Goal: Task Accomplishment & Management: Manage account settings

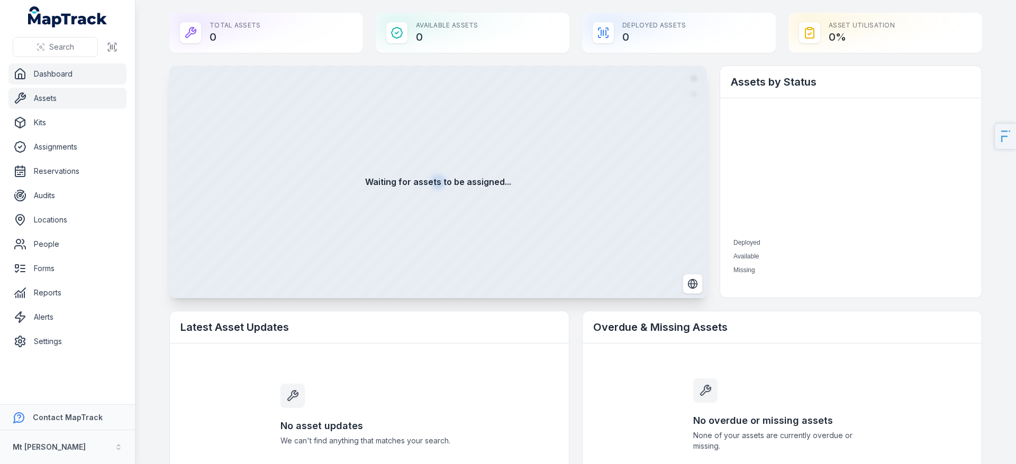
click at [49, 105] on link "Assets" at bounding box center [67, 98] width 118 height 21
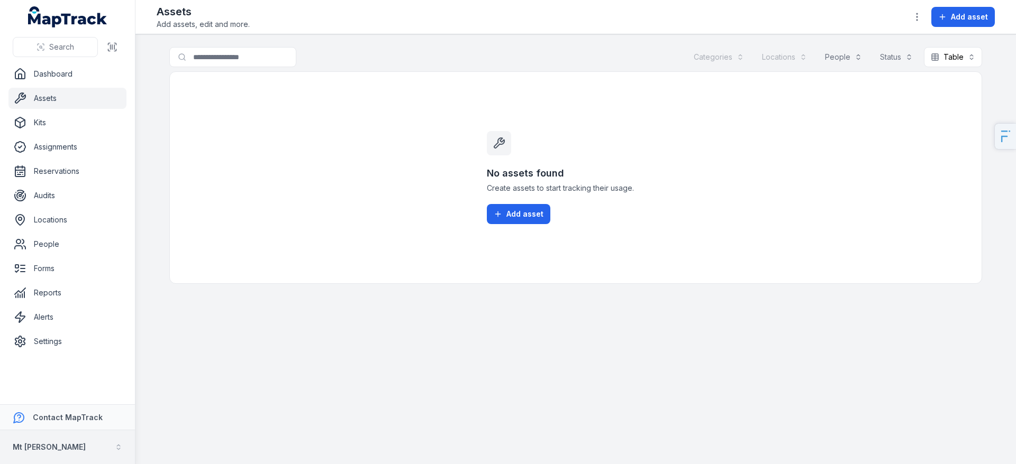
click at [21, 444] on strong "Mt [PERSON_NAME]" at bounding box center [49, 447] width 73 height 9
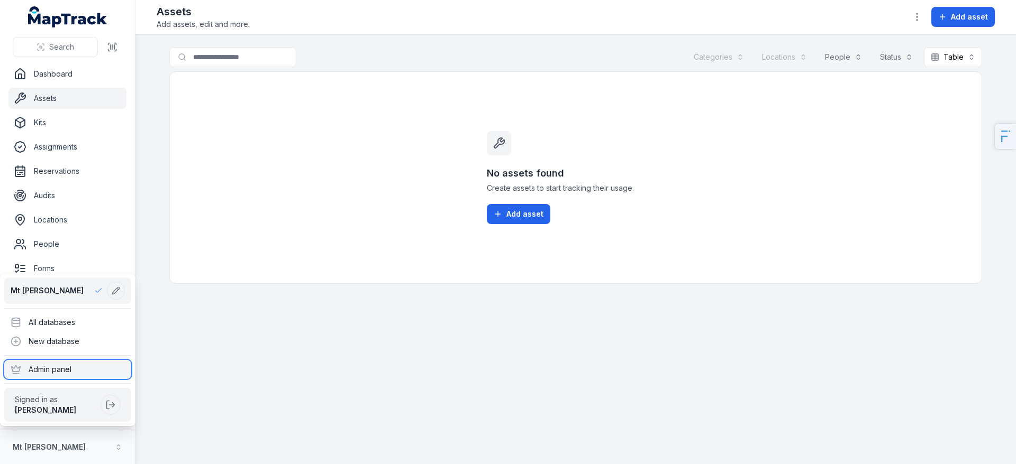
click at [75, 371] on div "Admin panel" at bounding box center [67, 369] width 127 height 19
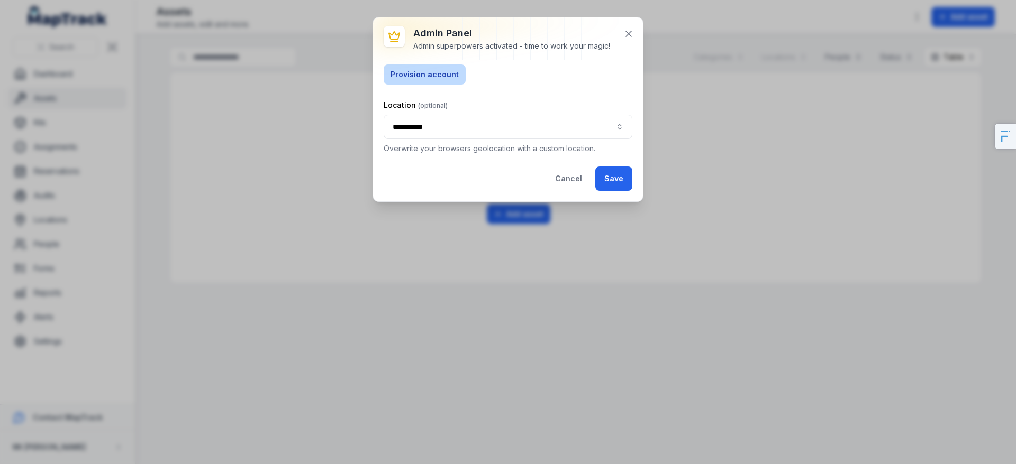
click at [453, 73] on button "Provision account" at bounding box center [424, 75] width 82 height 20
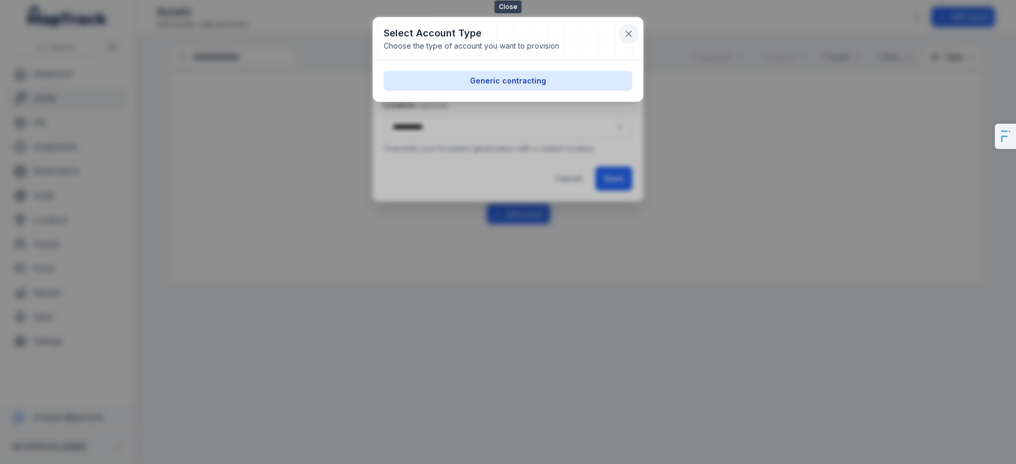
click at [623, 34] on icon at bounding box center [628, 34] width 11 height 11
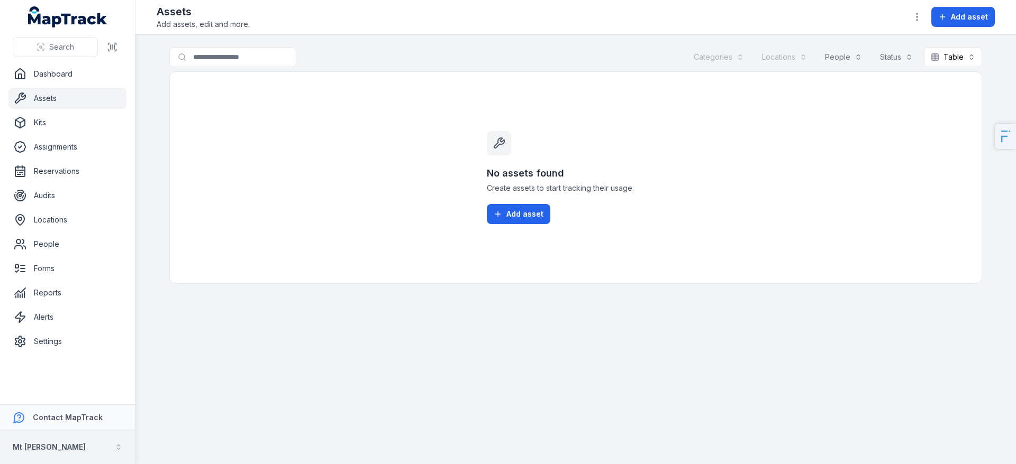
click at [59, 448] on button "Mt [PERSON_NAME]" at bounding box center [67, 448] width 135 height 34
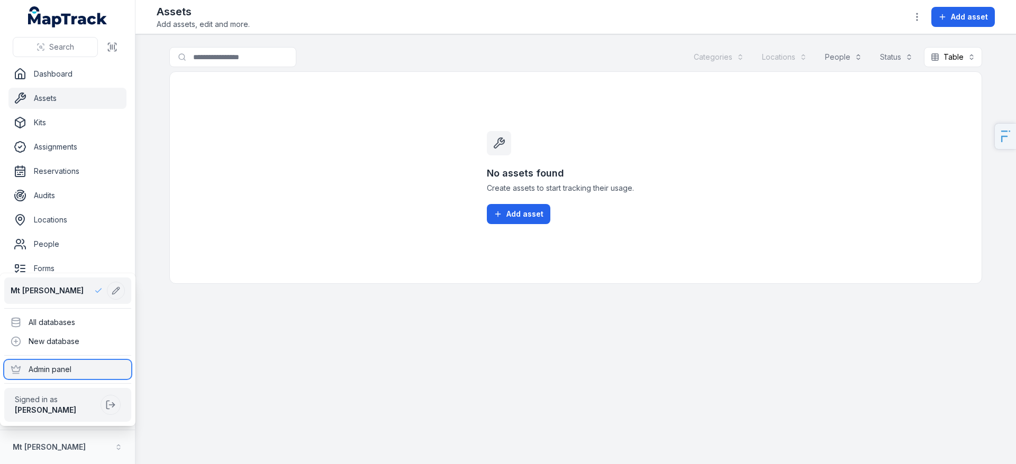
click at [84, 368] on div "Admin panel" at bounding box center [67, 369] width 127 height 19
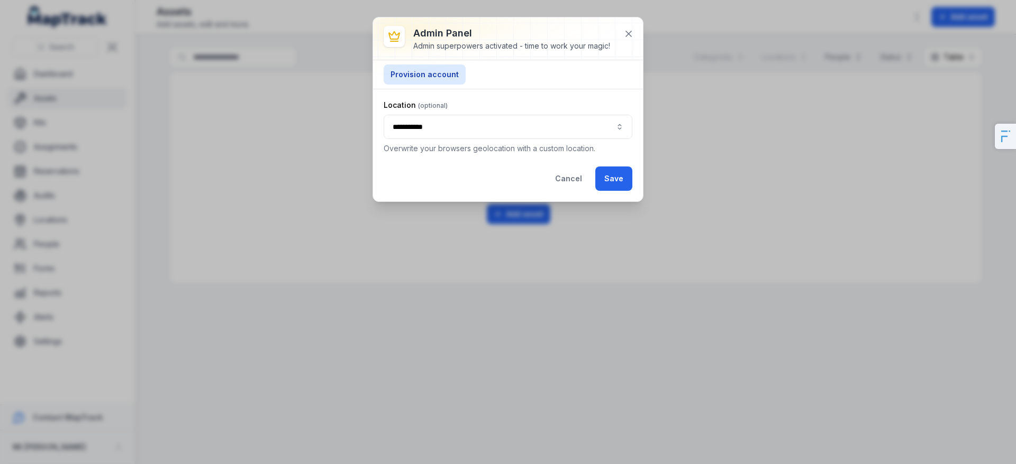
click at [434, 126] on button "**********" at bounding box center [507, 127] width 249 height 24
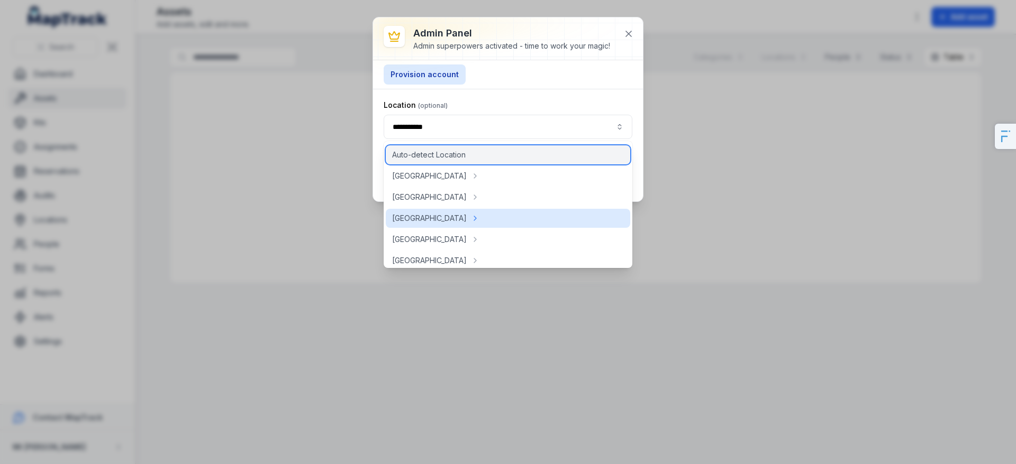
click at [450, 157] on span "Auto-detect Location" at bounding box center [429, 155] width 74 height 11
type input "**********"
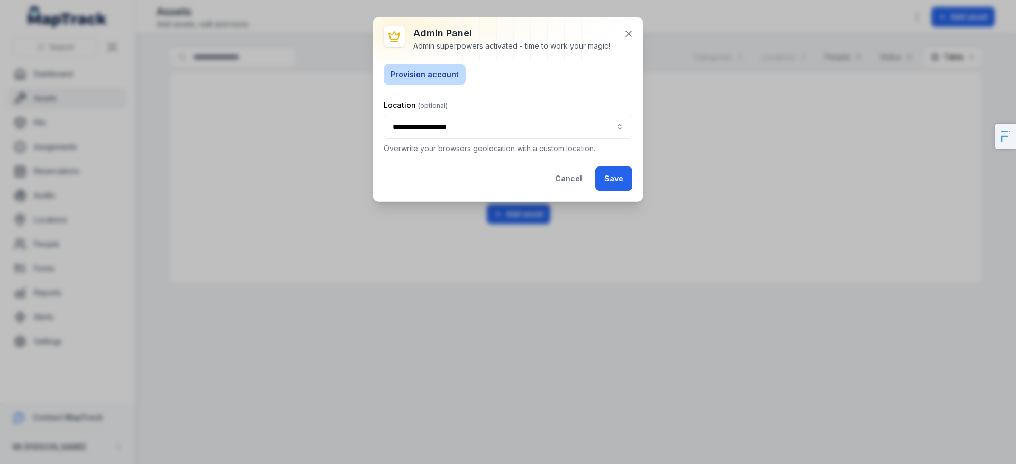
click at [429, 74] on button "Provision account" at bounding box center [424, 75] width 82 height 20
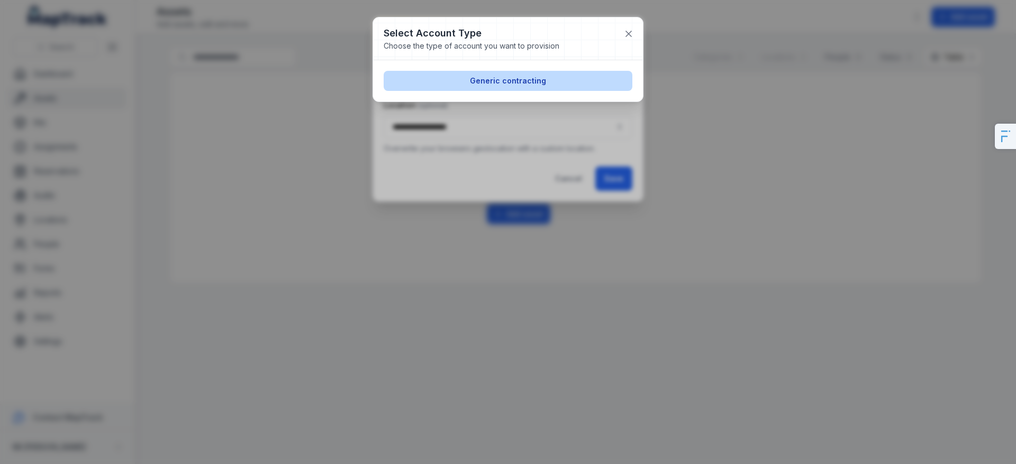
click at [525, 74] on button "Generic contracting" at bounding box center [507, 81] width 249 height 20
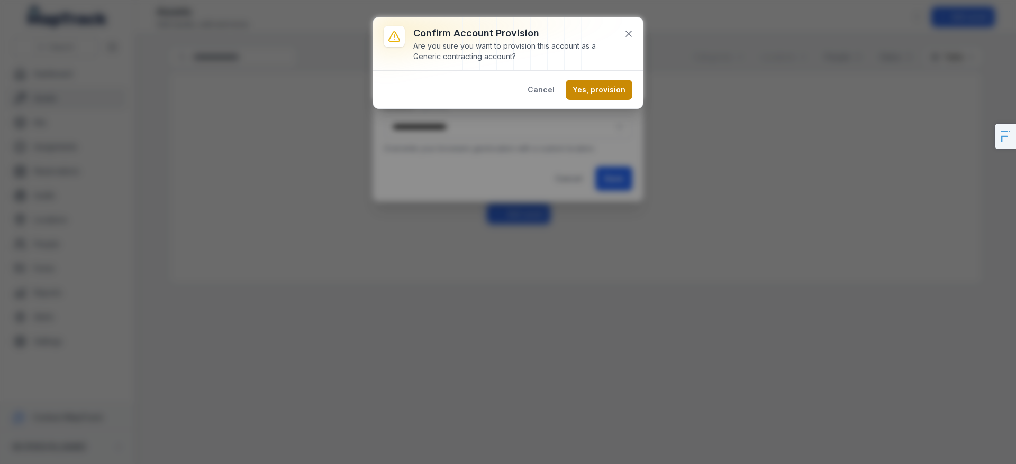
click at [586, 84] on button "Yes, provision" at bounding box center [598, 90] width 67 height 20
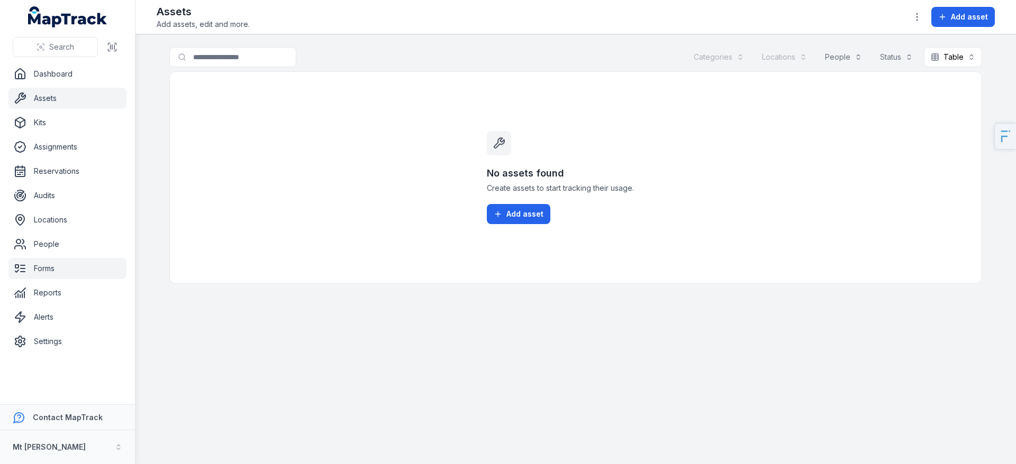
click at [79, 272] on link "Forms" at bounding box center [67, 268] width 118 height 21
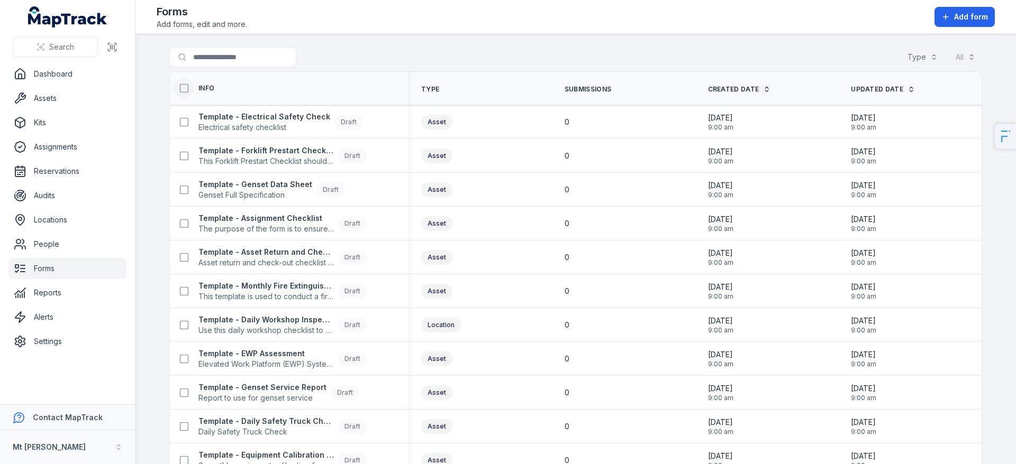
click at [174, 87] on button at bounding box center [184, 88] width 20 height 20
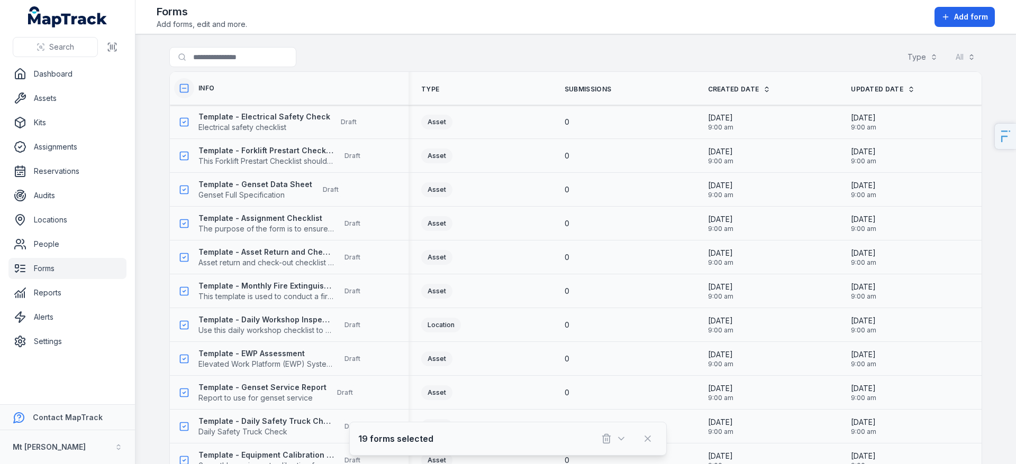
click at [186, 89] on button at bounding box center [184, 88] width 20 height 20
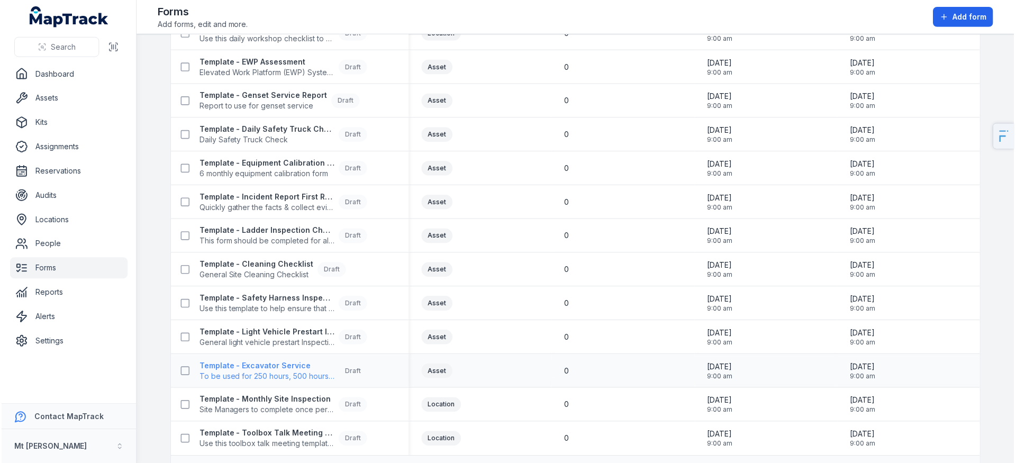
scroll to position [322, 0]
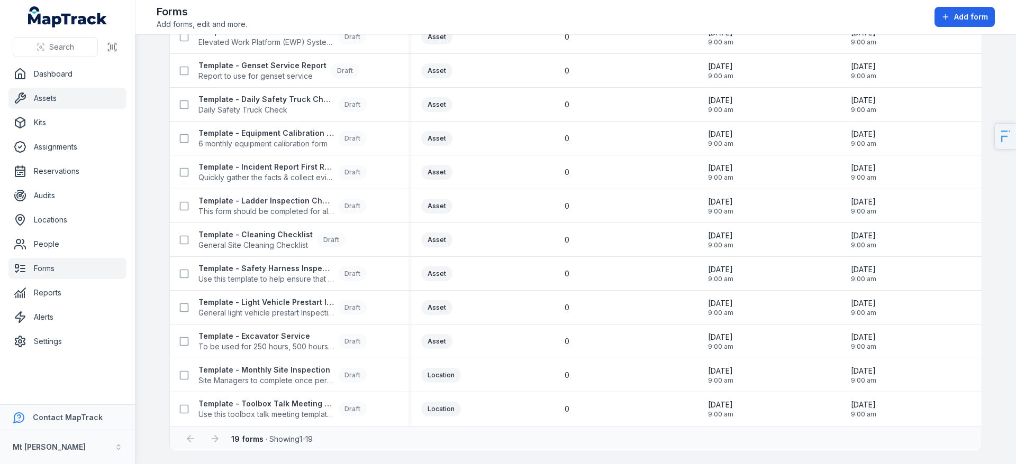
click at [96, 108] on link "Assets" at bounding box center [67, 98] width 118 height 21
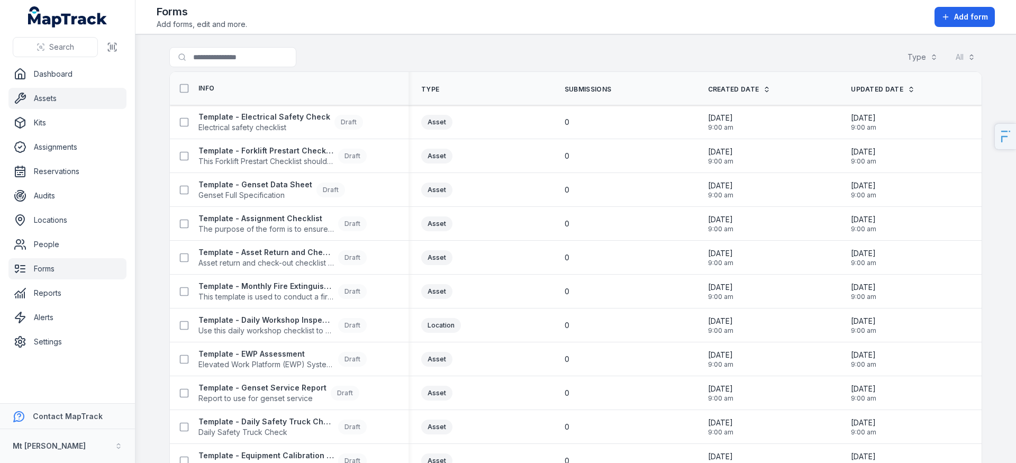
click at [74, 96] on link "Assets" at bounding box center [67, 98] width 118 height 21
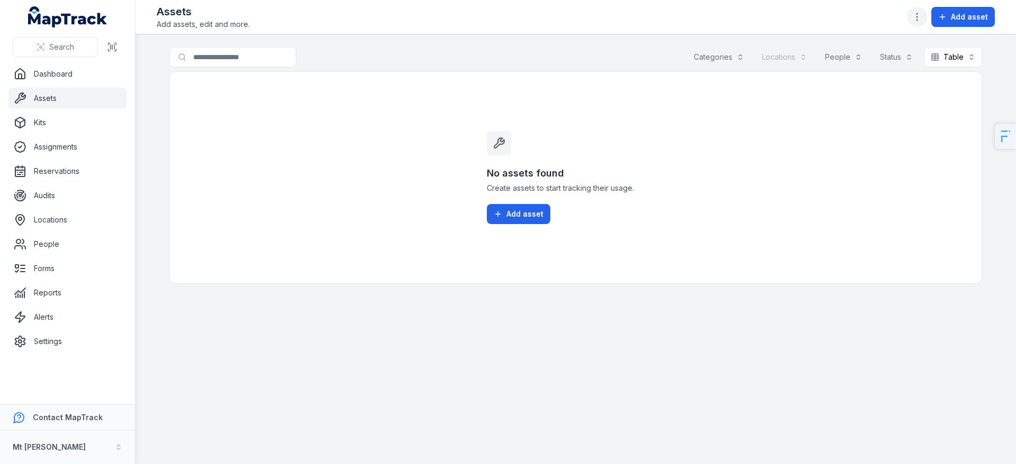
click at [917, 16] on icon "button" at bounding box center [916, 17] width 11 height 11
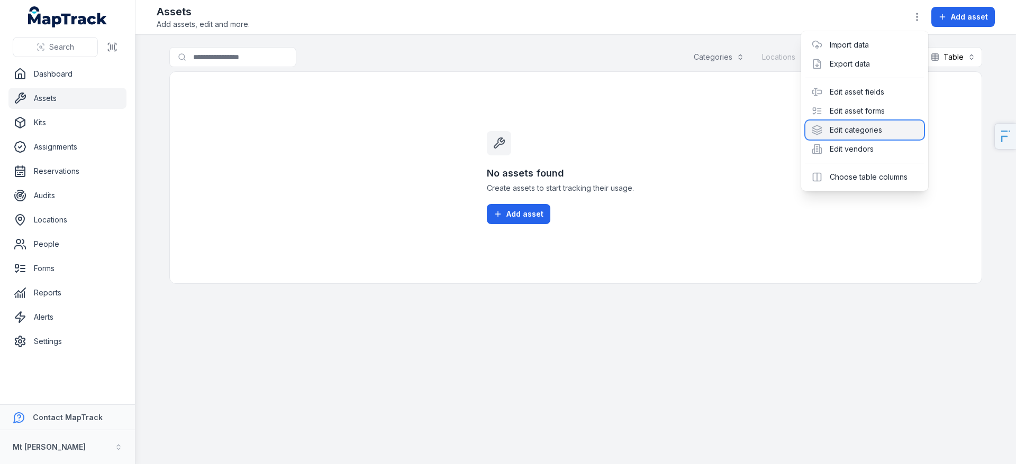
click at [855, 133] on div "Edit categories" at bounding box center [864, 130] width 118 height 19
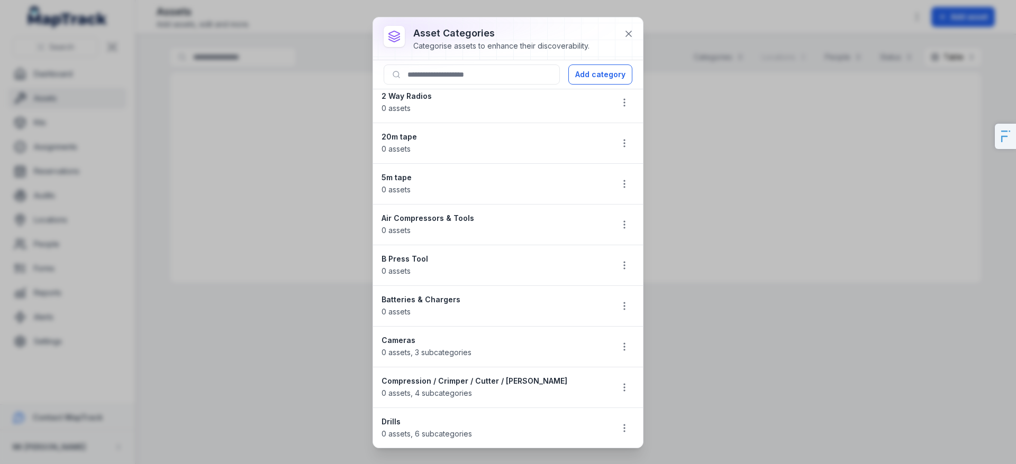
scroll to position [13, 0]
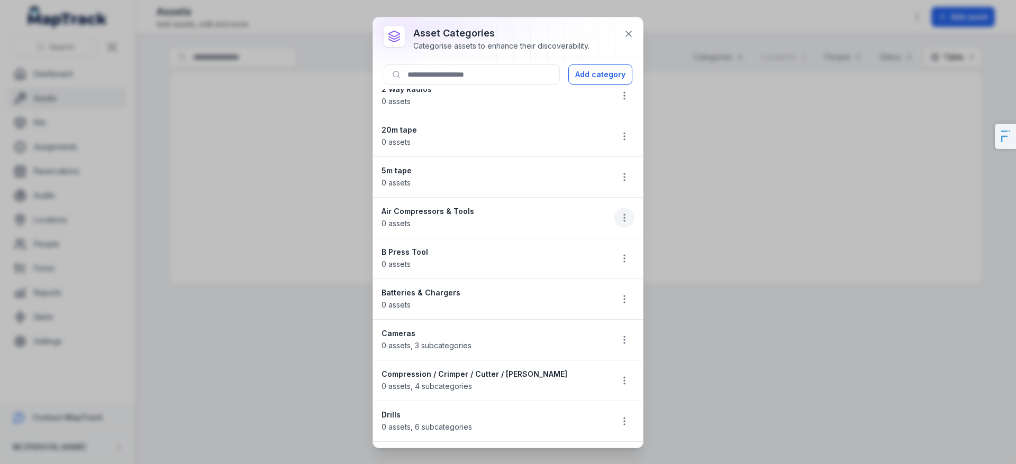
click at [614, 216] on button "button" at bounding box center [624, 218] width 20 height 20
click at [607, 293] on div "Delete" at bounding box center [563, 293] width 118 height 19
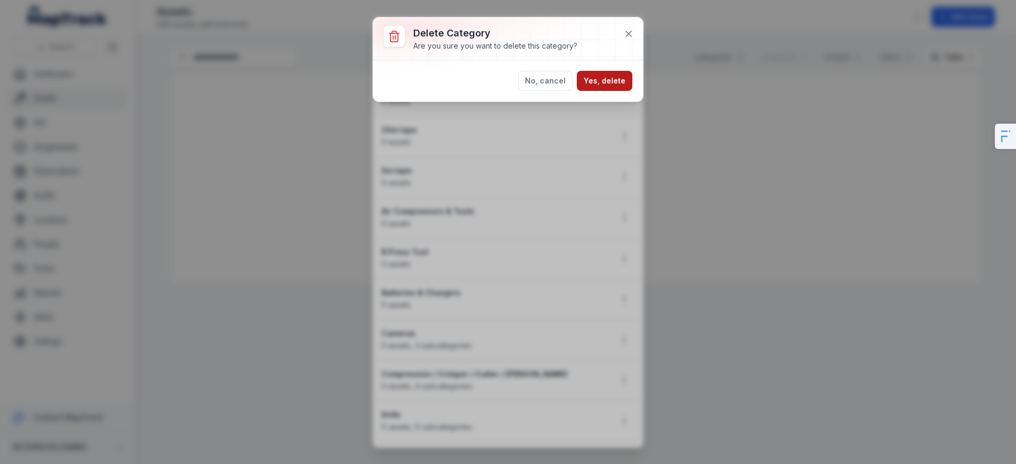
click at [619, 86] on button "Yes, delete" at bounding box center [605, 81] width 56 height 20
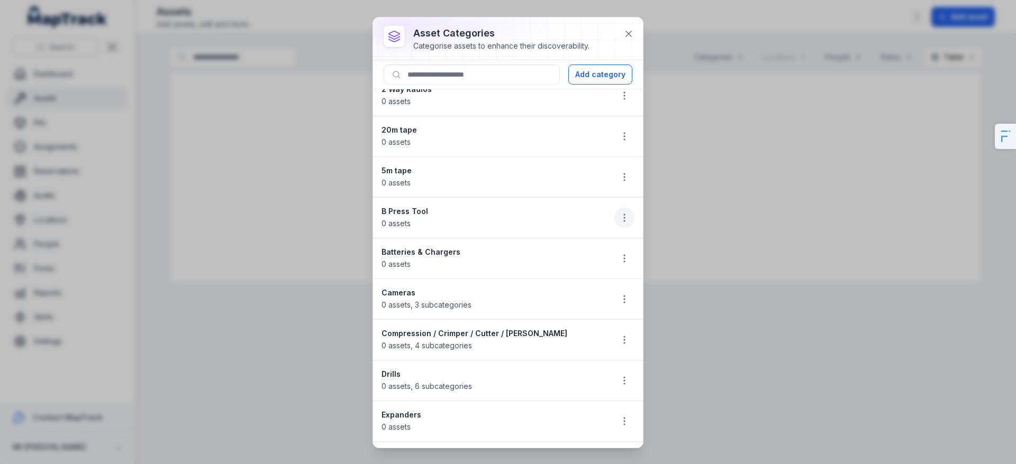
click at [619, 222] on icon "button" at bounding box center [624, 218] width 11 height 11
click at [595, 295] on div "Delete" at bounding box center [563, 293] width 118 height 19
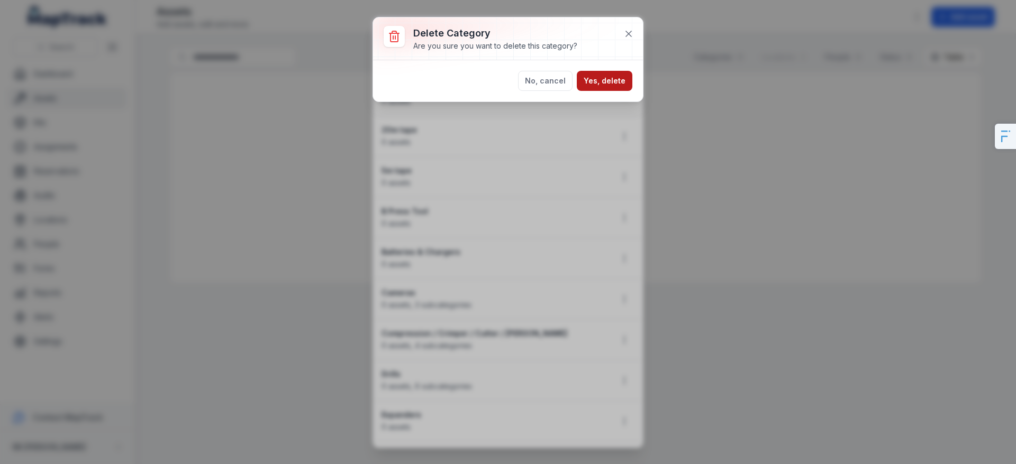
click at [607, 87] on button "Yes, delete" at bounding box center [605, 81] width 56 height 20
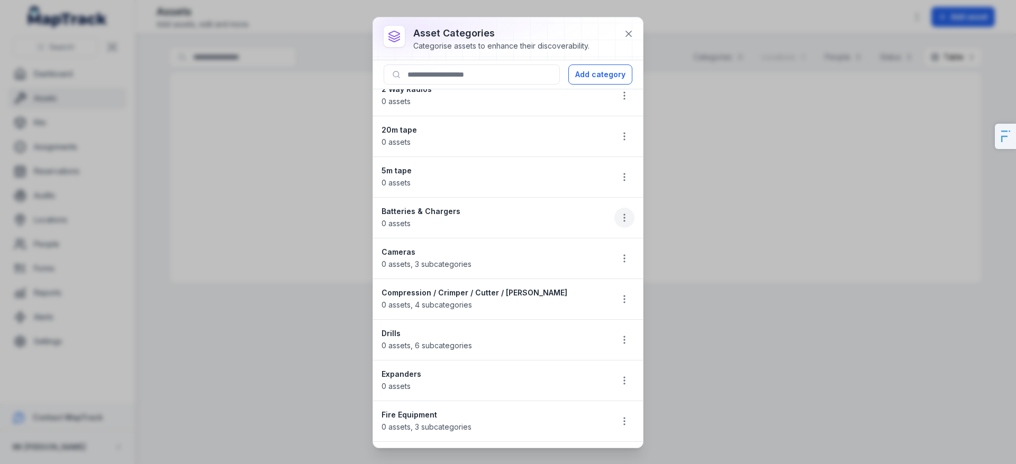
click at [615, 209] on button "button" at bounding box center [624, 218] width 20 height 20
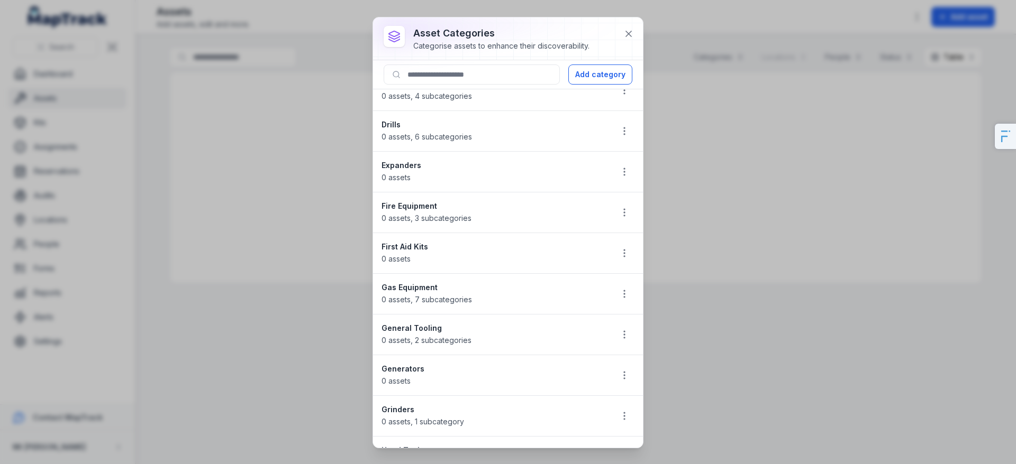
scroll to position [0, 0]
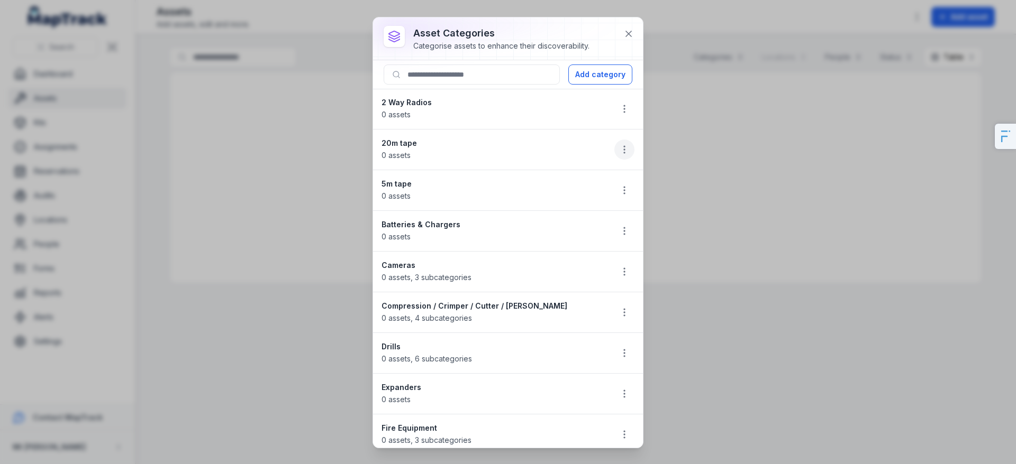
click at [619, 150] on icon "button" at bounding box center [624, 149] width 11 height 11
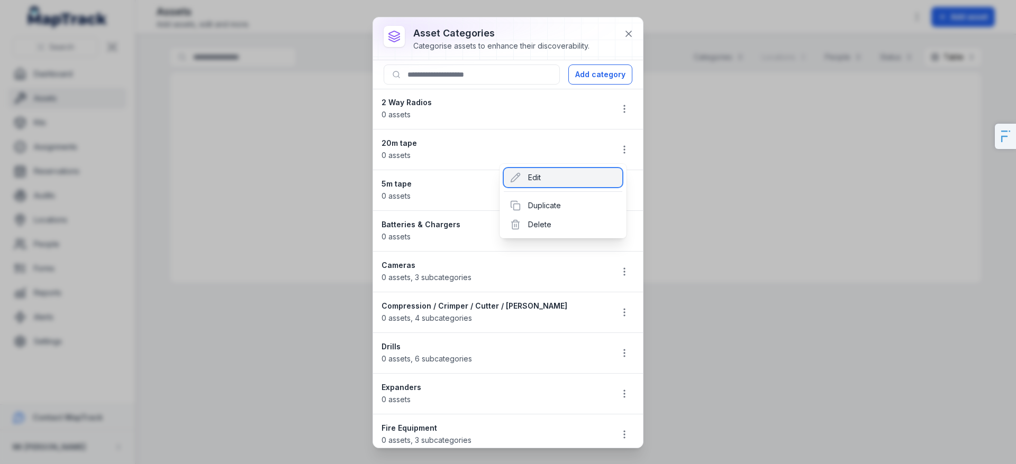
click at [573, 175] on div "Edit" at bounding box center [563, 177] width 118 height 19
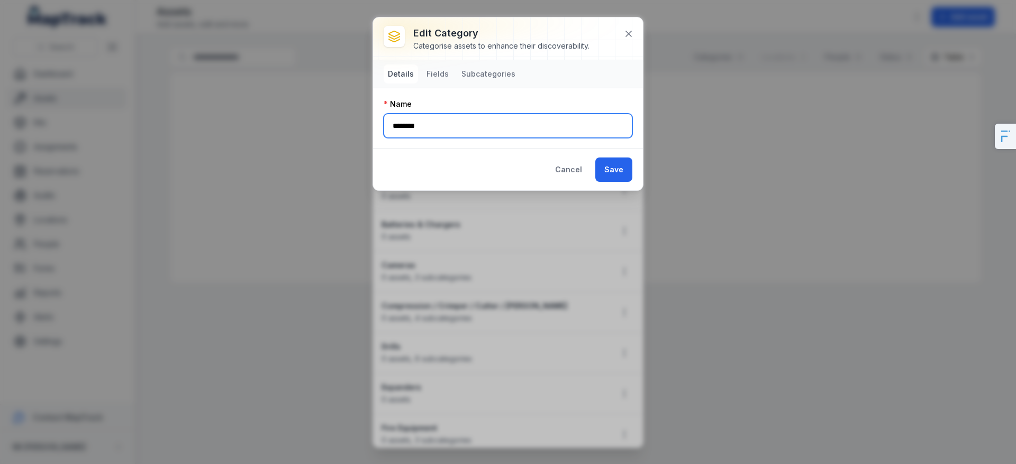
click at [432, 127] on input "********" at bounding box center [507, 126] width 249 height 24
click at [446, 82] on button "Fields" at bounding box center [437, 74] width 31 height 19
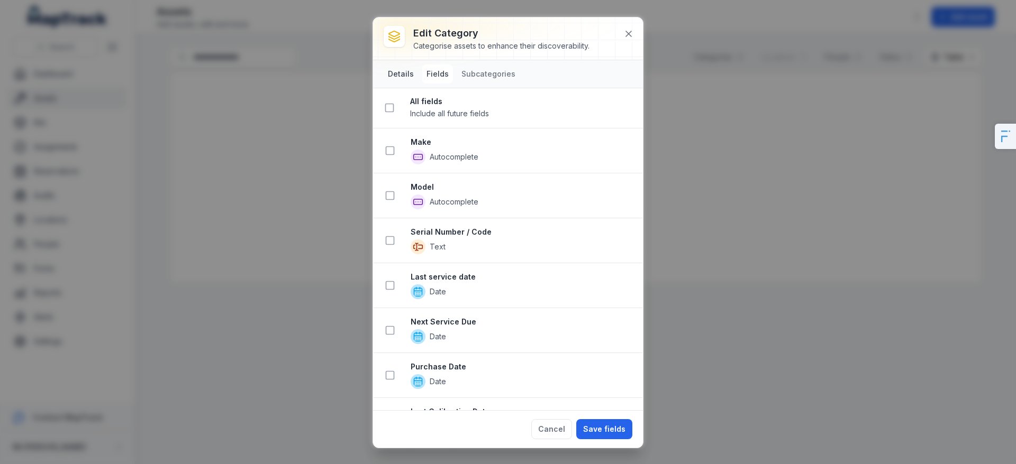
click at [400, 79] on button "Details" at bounding box center [400, 74] width 34 height 19
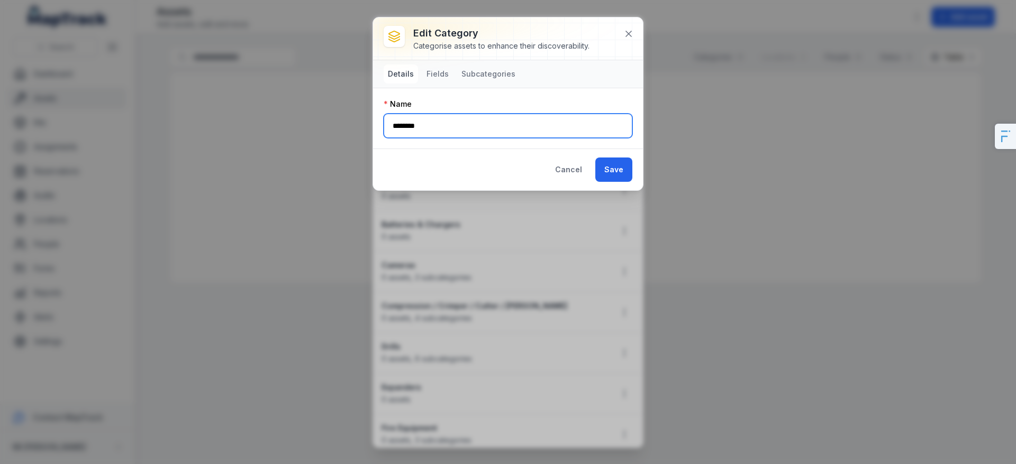
click at [490, 130] on input "********" at bounding box center [507, 126] width 249 height 24
click at [490, 132] on input "********" at bounding box center [507, 126] width 249 height 24
click at [488, 121] on input "********" at bounding box center [507, 126] width 249 height 24
click at [487, 122] on input "********" at bounding box center [507, 126] width 249 height 24
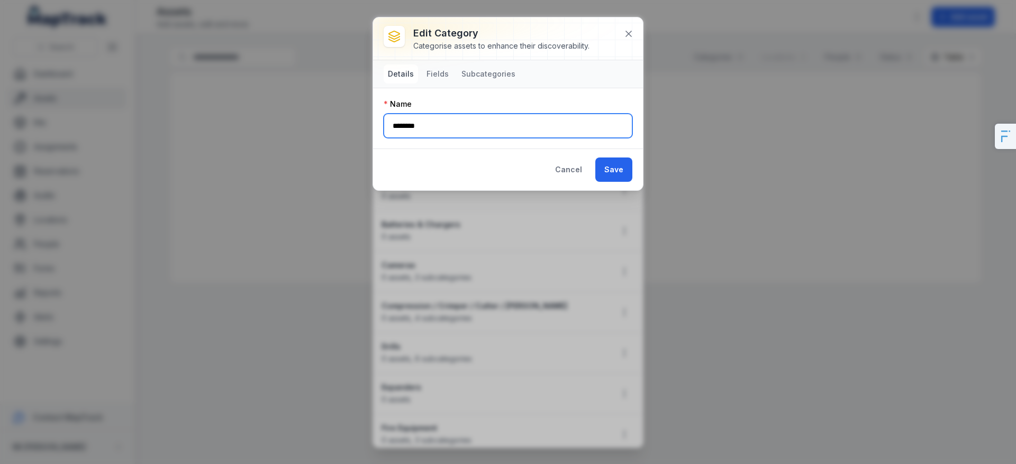
click at [486, 123] on input "********" at bounding box center [507, 126] width 249 height 24
click at [485, 121] on input "********" at bounding box center [507, 126] width 249 height 24
click at [405, 131] on input "********" at bounding box center [507, 126] width 249 height 24
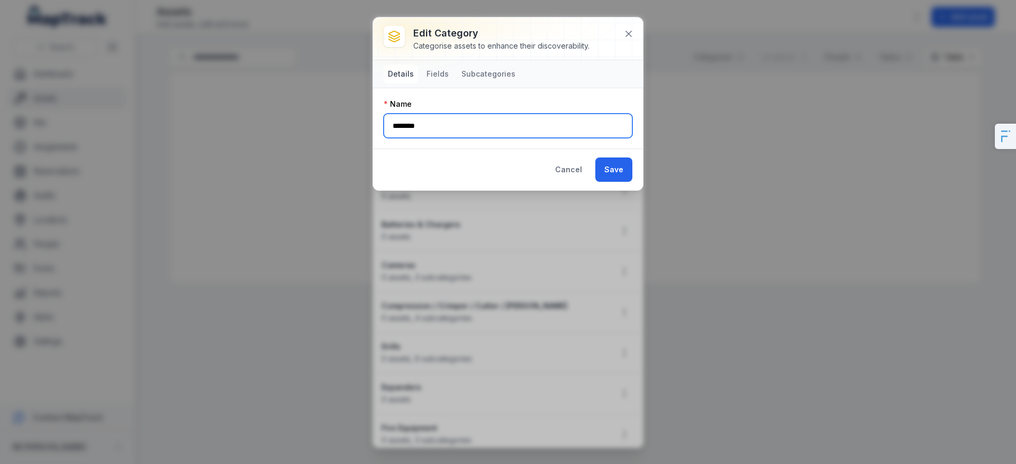
click at [405, 131] on input "********" at bounding box center [507, 126] width 249 height 24
type input "*********"
click at [595, 158] on button "Save" at bounding box center [613, 170] width 37 height 24
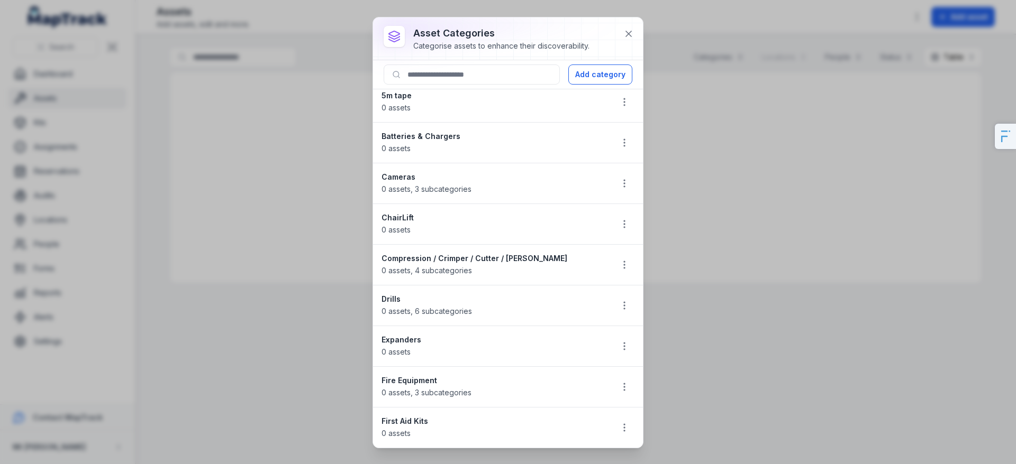
scroll to position [117, 0]
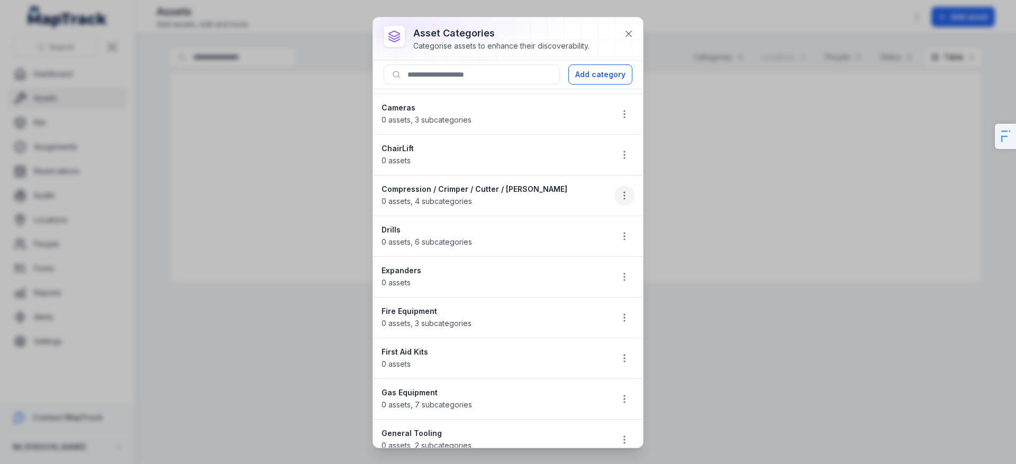
click at [621, 198] on icon "button" at bounding box center [624, 195] width 11 height 11
click at [592, 280] on div "Edit Duplicate Delete" at bounding box center [562, 247] width 127 height 75
click at [591, 278] on div "Delete" at bounding box center [563, 270] width 118 height 19
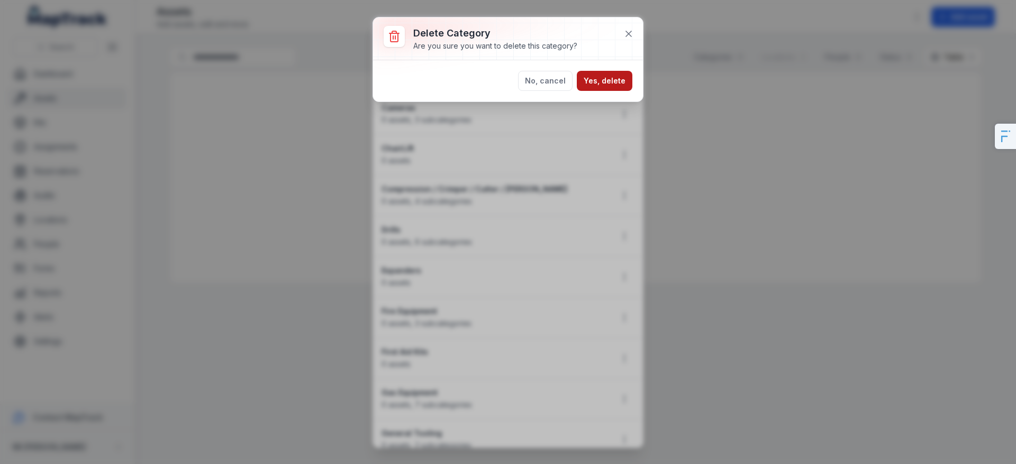
click at [602, 75] on button "Yes, delete" at bounding box center [605, 81] width 56 height 20
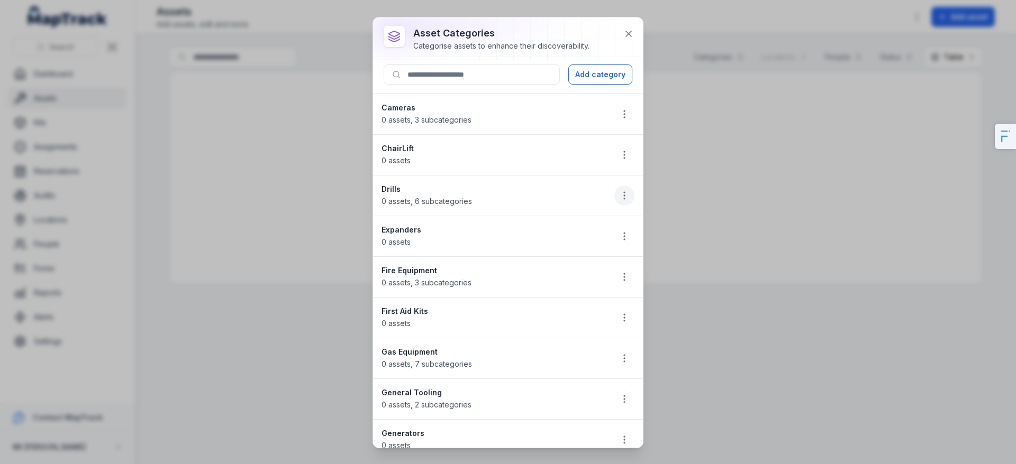
click at [619, 195] on icon "button" at bounding box center [624, 195] width 11 height 11
click at [614, 180] on li "Drills 0 assets , 6 subcategories" at bounding box center [508, 195] width 270 height 41
click at [616, 188] on button "button" at bounding box center [624, 196] width 20 height 20
click at [509, 190] on li "Drills 0 assets , 6 subcategories" at bounding box center [508, 195] width 270 height 41
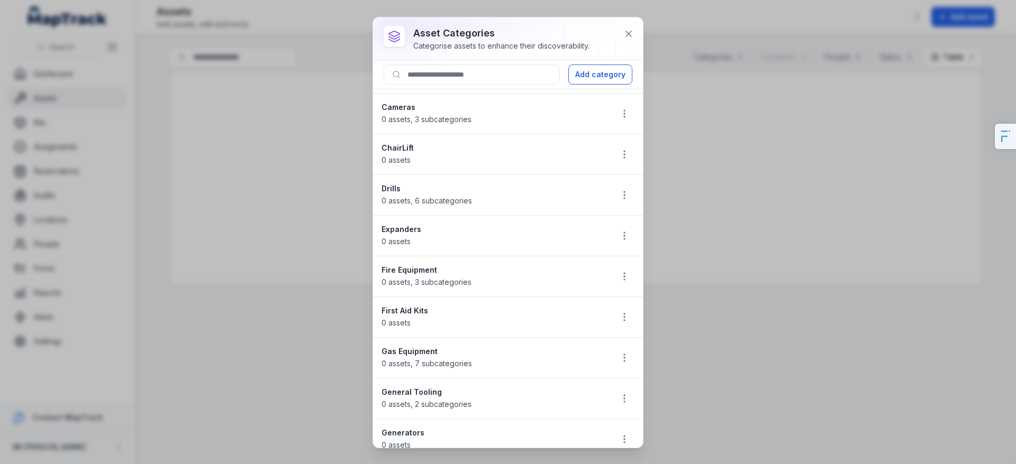
scroll to position [0, 0]
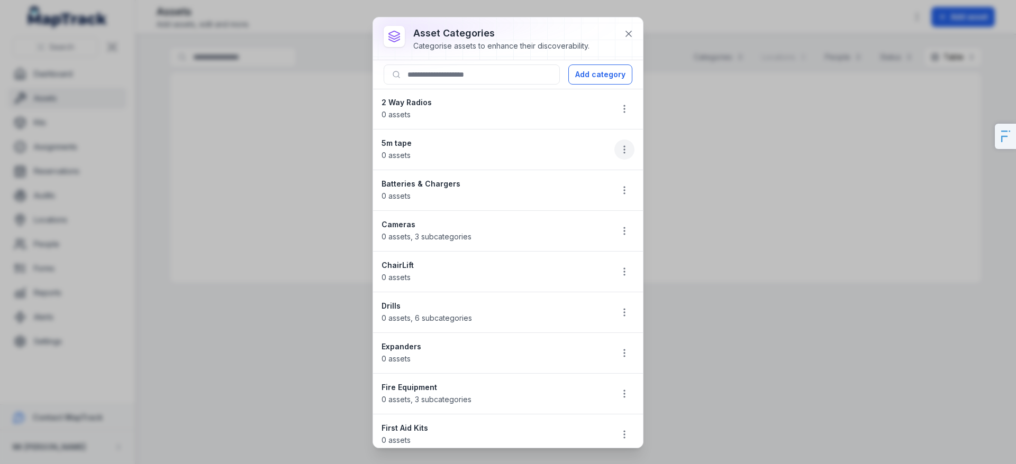
click at [619, 149] on icon "button" at bounding box center [624, 149] width 11 height 11
click at [560, 231] on div "Delete" at bounding box center [563, 224] width 118 height 19
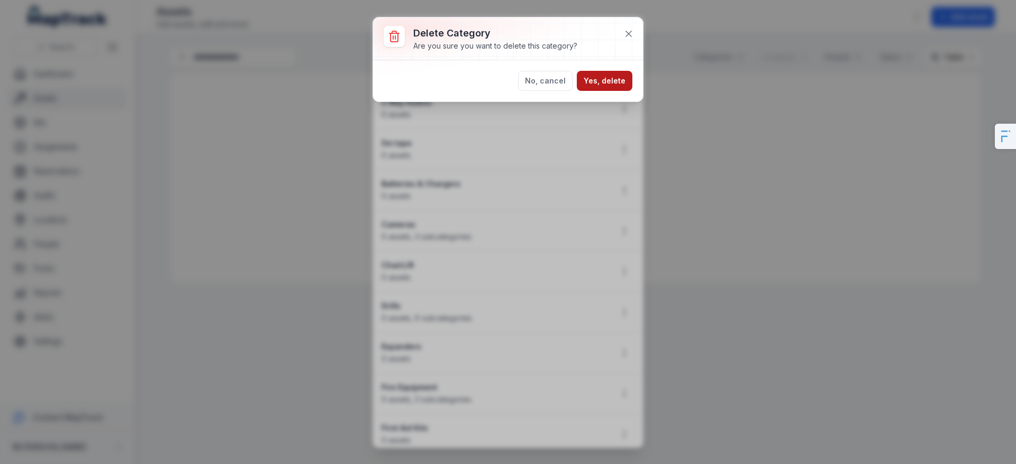
click at [597, 84] on button "Yes, delete" at bounding box center [605, 81] width 56 height 20
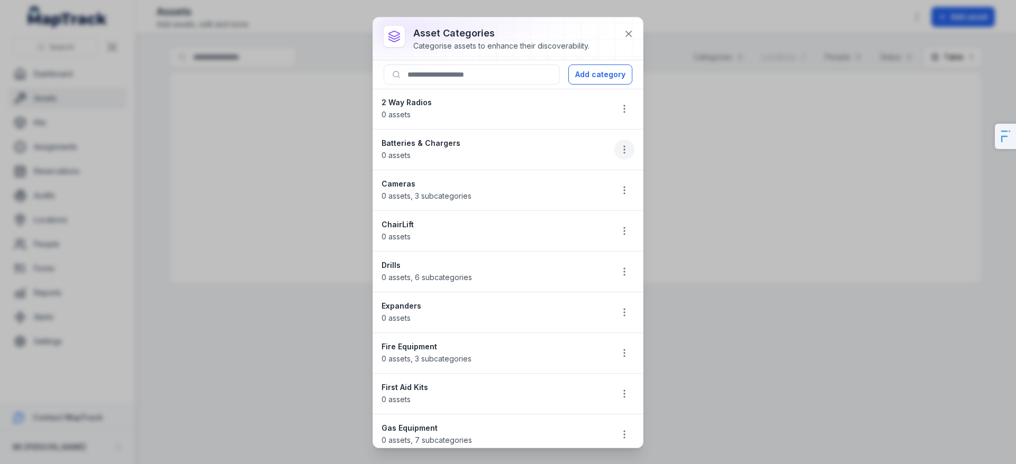
click at [619, 146] on icon "button" at bounding box center [624, 149] width 11 height 11
click at [584, 224] on div "Delete" at bounding box center [563, 224] width 118 height 19
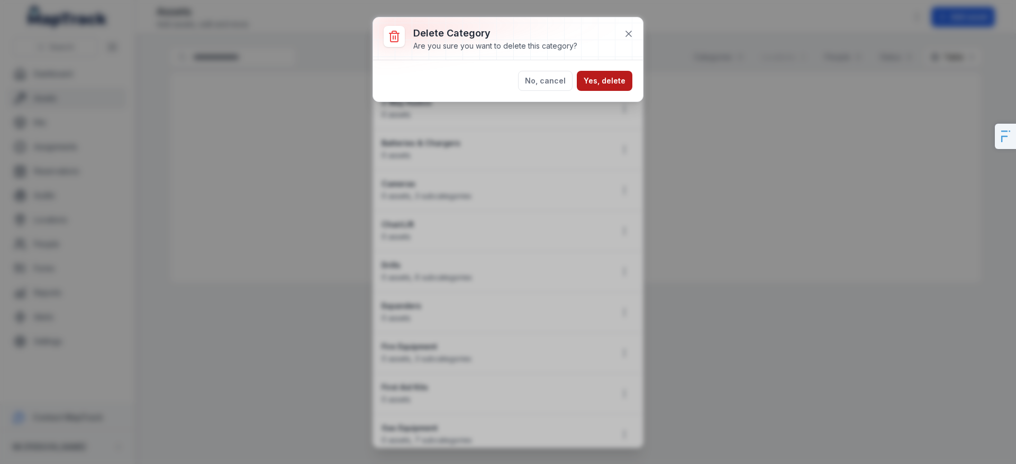
click at [604, 76] on button "Yes, delete" at bounding box center [605, 81] width 56 height 20
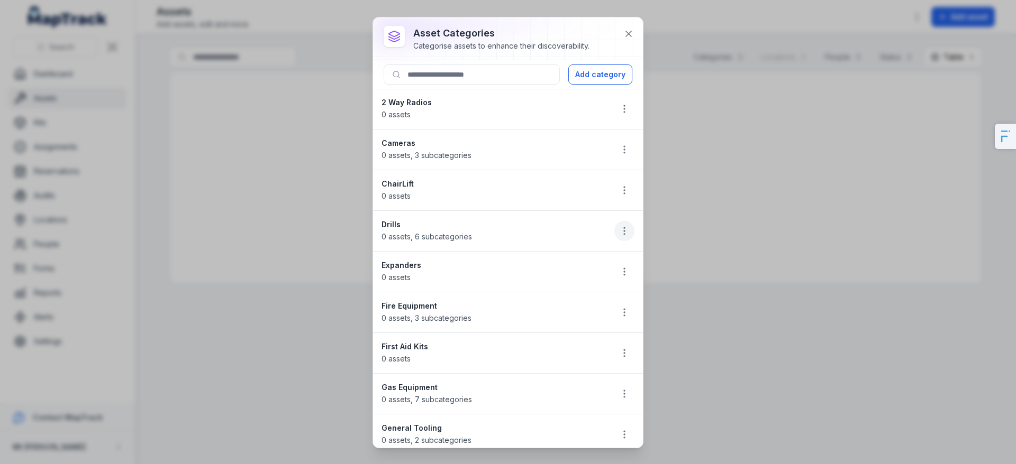
click at [619, 230] on icon "button" at bounding box center [624, 231] width 11 height 11
click at [606, 302] on div "Delete" at bounding box center [563, 306] width 118 height 19
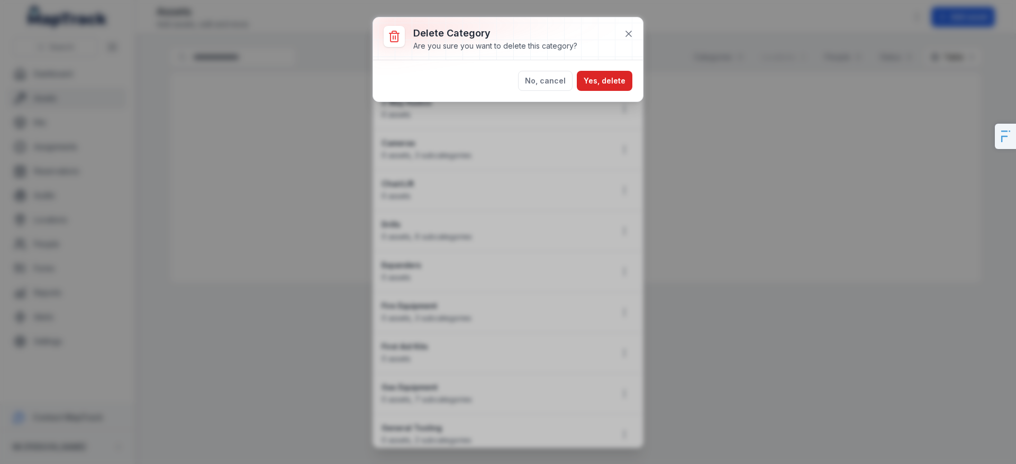
drag, startPoint x: 626, startPoint y: 81, endPoint x: 625, endPoint y: 93, distance: 11.7
click at [626, 81] on button "Yes, delete" at bounding box center [605, 81] width 56 height 20
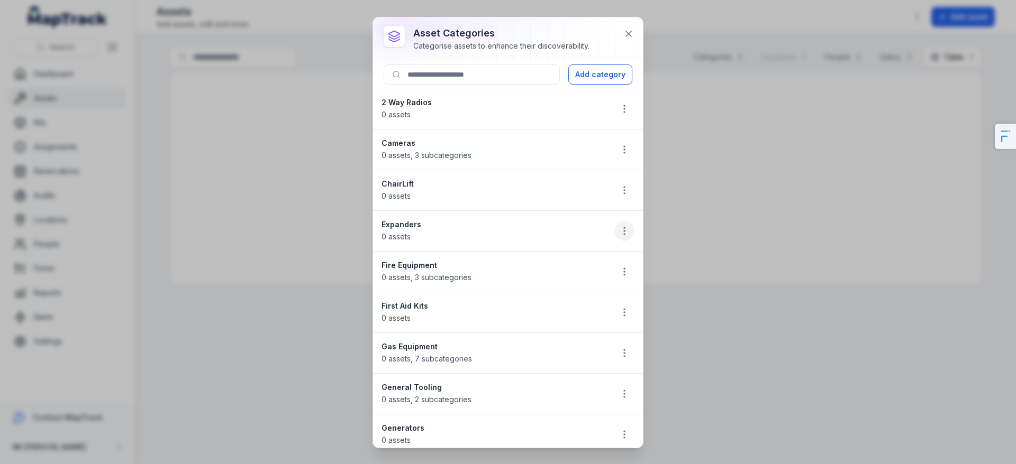
click at [619, 236] on icon "button" at bounding box center [624, 231] width 11 height 11
click at [589, 304] on div "Delete" at bounding box center [563, 306] width 118 height 19
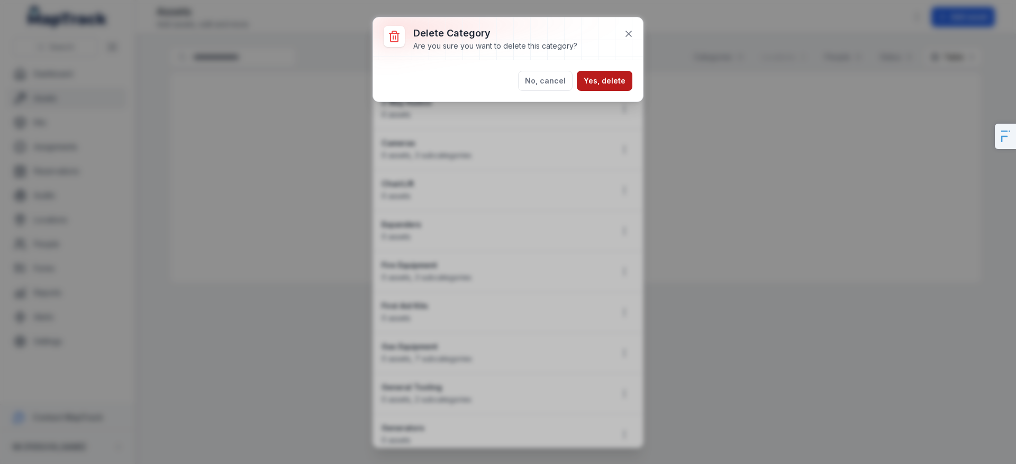
click at [607, 88] on button "Yes, delete" at bounding box center [605, 81] width 56 height 20
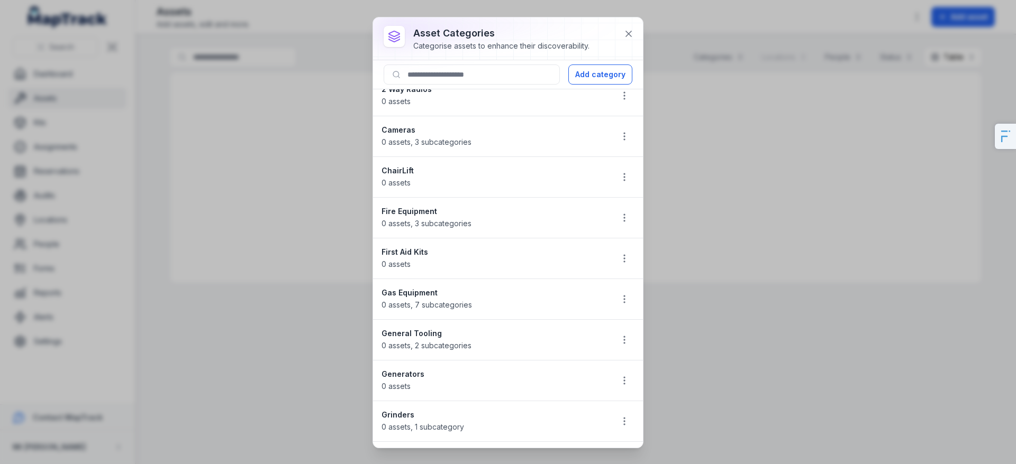
scroll to position [27, 0]
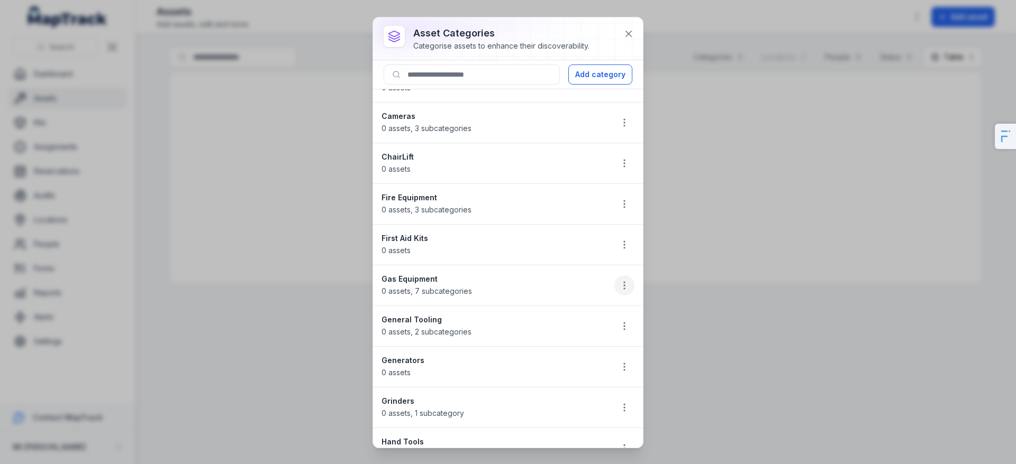
click at [624, 287] on button "button" at bounding box center [624, 286] width 20 height 20
click at [591, 357] on div "Delete" at bounding box center [563, 360] width 118 height 19
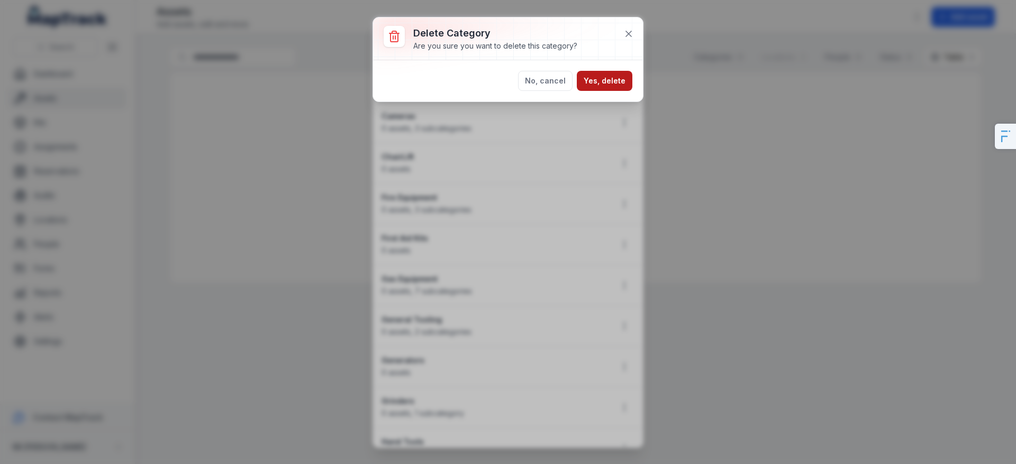
click at [597, 75] on button "Yes, delete" at bounding box center [605, 81] width 56 height 20
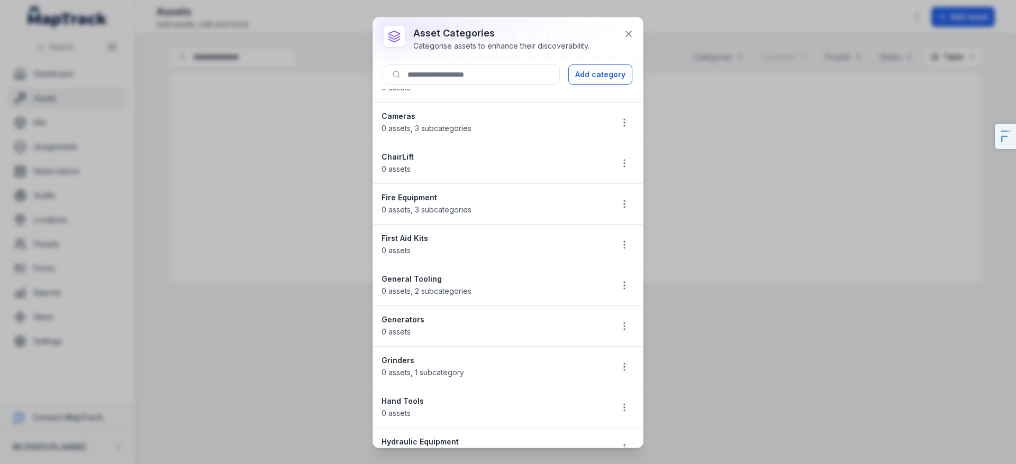
scroll to position [34, 0]
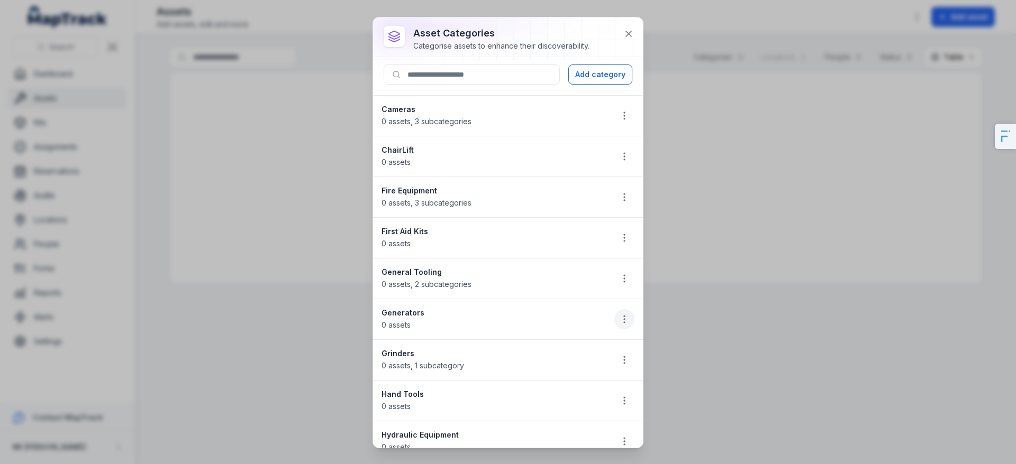
click at [614, 314] on button "button" at bounding box center [624, 319] width 20 height 20
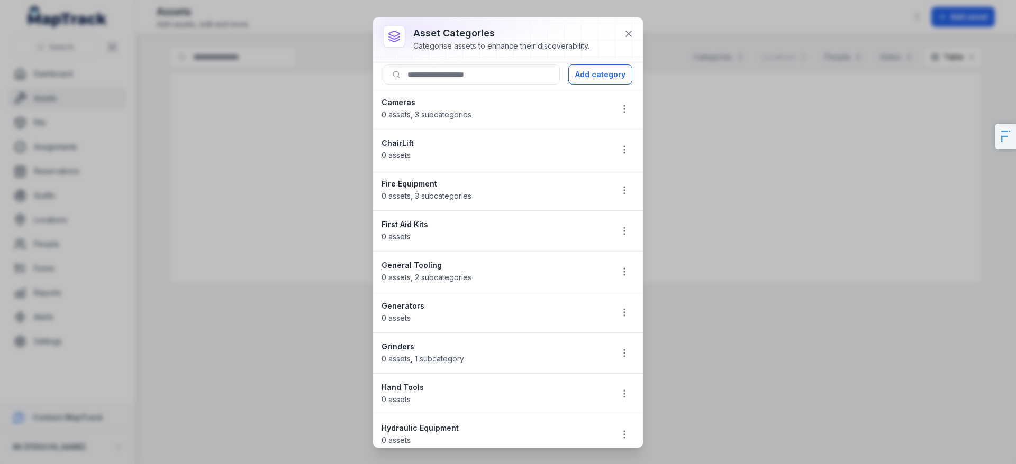
scroll to position [48, 0]
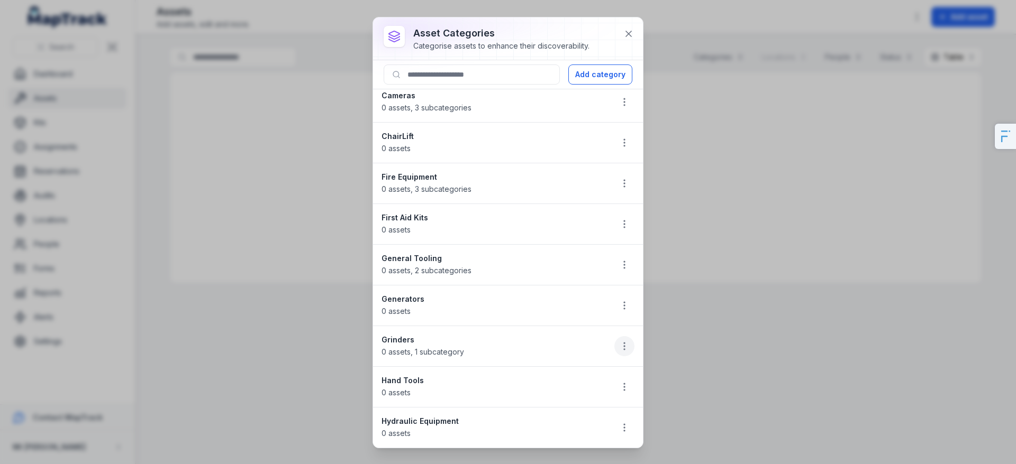
click at [619, 344] on icon "button" at bounding box center [624, 346] width 11 height 11
click at [557, 381] on div "Edit" at bounding box center [563, 374] width 118 height 19
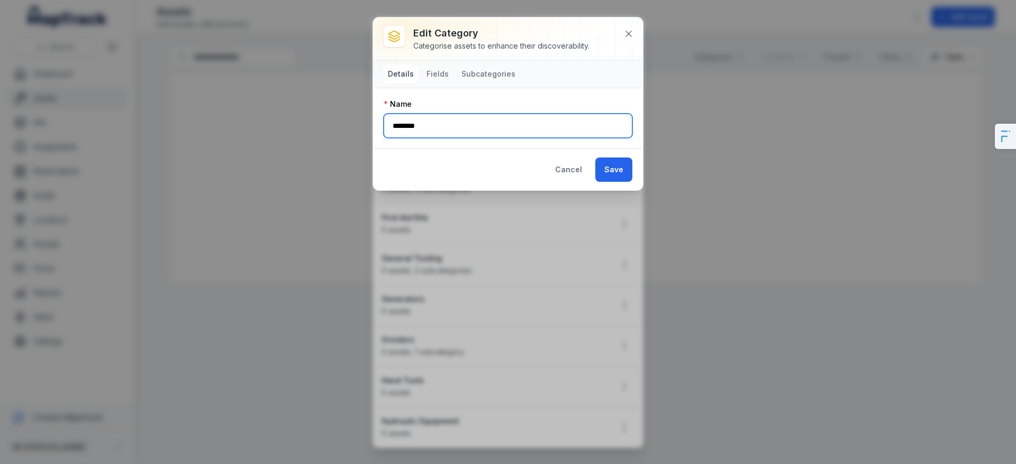
click at [435, 126] on input "********" at bounding box center [507, 126] width 249 height 24
type input "**********"
click at [595, 158] on button "Save" at bounding box center [613, 170] width 37 height 24
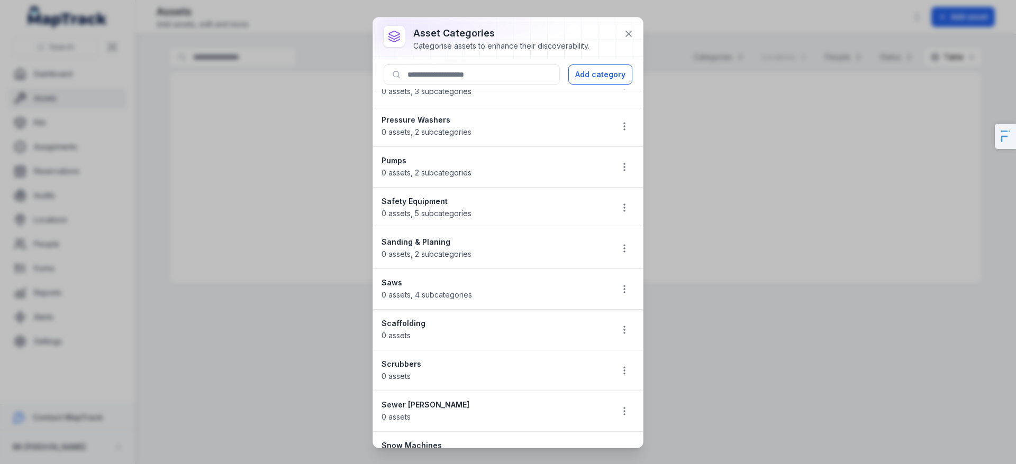
scroll to position [804, 0]
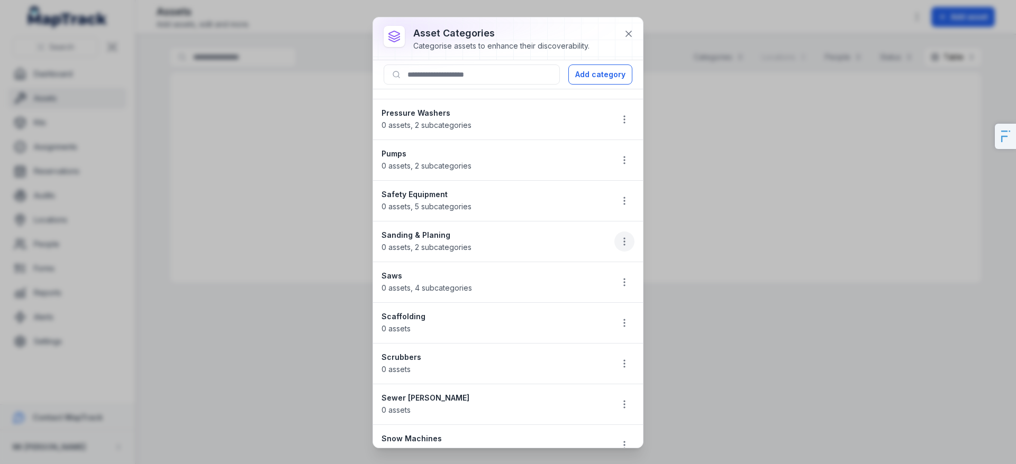
click at [614, 235] on button "button" at bounding box center [624, 242] width 20 height 20
click at [595, 322] on div "Delete" at bounding box center [563, 316] width 118 height 19
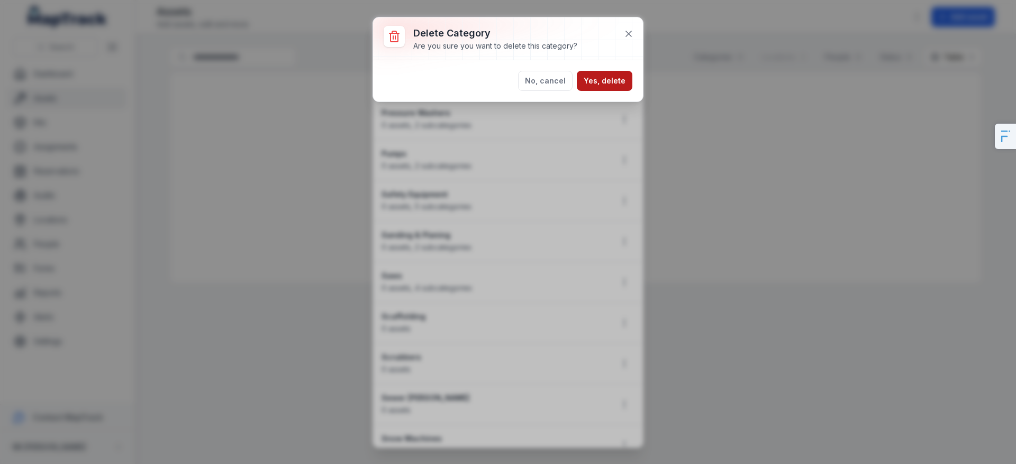
click at [604, 81] on button "Yes, delete" at bounding box center [605, 81] width 56 height 20
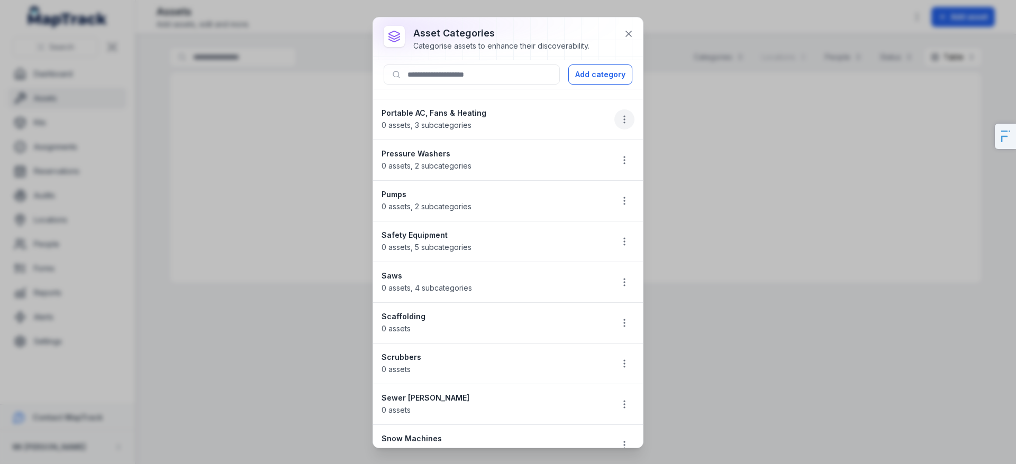
scroll to position [770, 0]
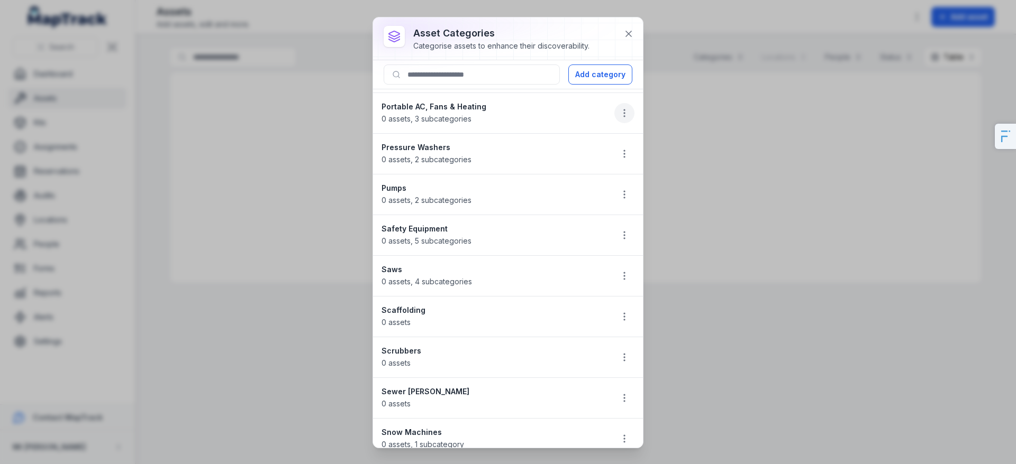
click at [619, 112] on icon "button" at bounding box center [624, 113] width 11 height 11
click at [584, 186] on div "Delete" at bounding box center [563, 188] width 118 height 19
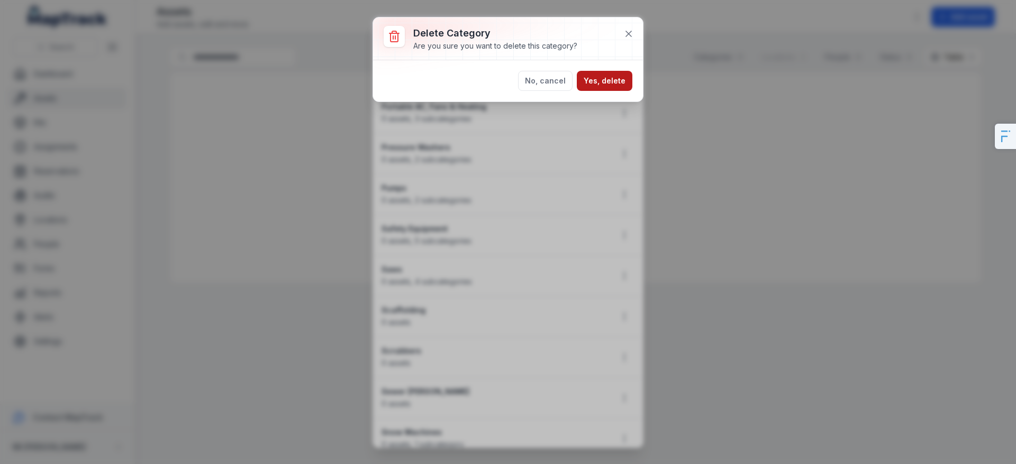
click at [599, 87] on button "Yes, delete" at bounding box center [605, 81] width 56 height 20
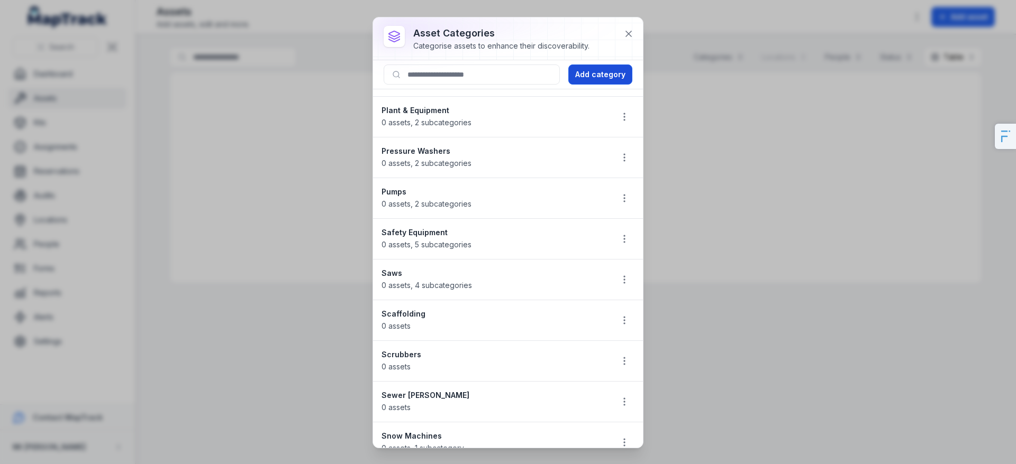
scroll to position [549, 0]
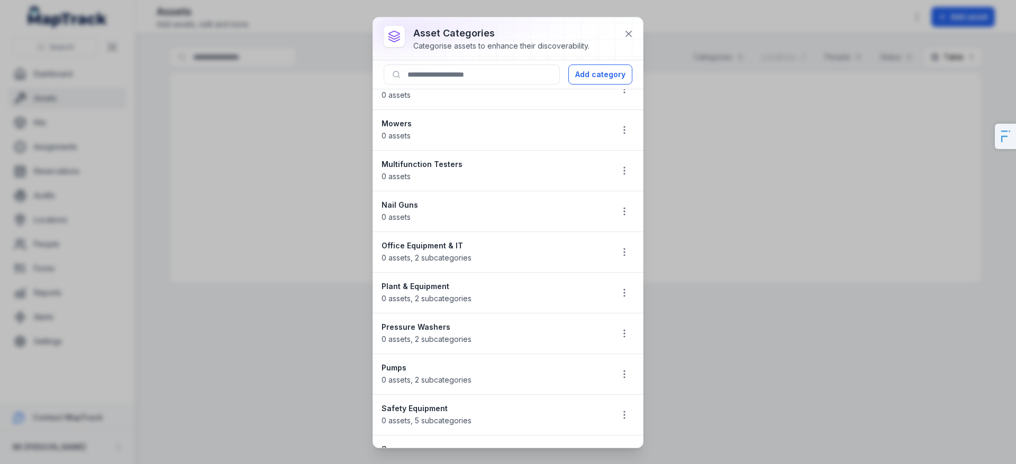
click at [601, 53] on div at bounding box center [508, 38] width 270 height 42
click at [598, 69] on button "Add category" at bounding box center [600, 75] width 64 height 20
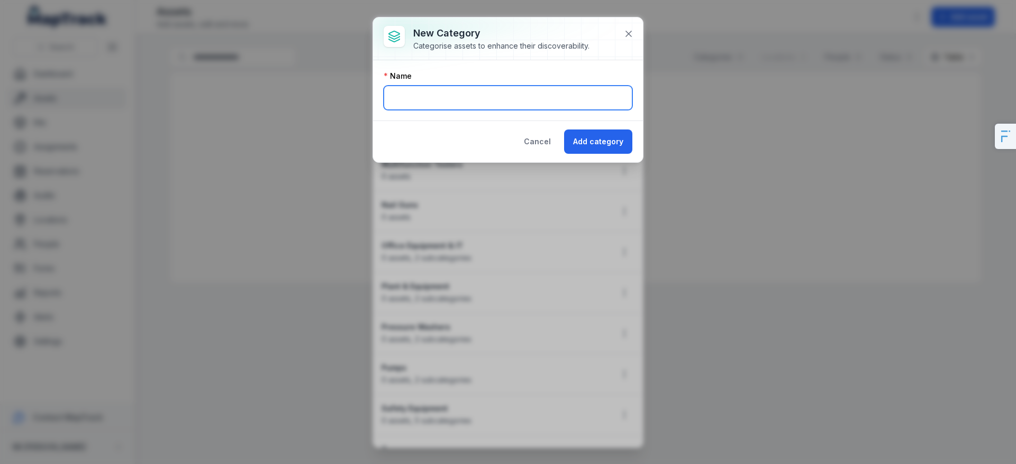
click at [437, 98] on input "text" at bounding box center [507, 98] width 249 height 24
type input "**********"
click at [564, 130] on button "Add category" at bounding box center [598, 142] width 68 height 24
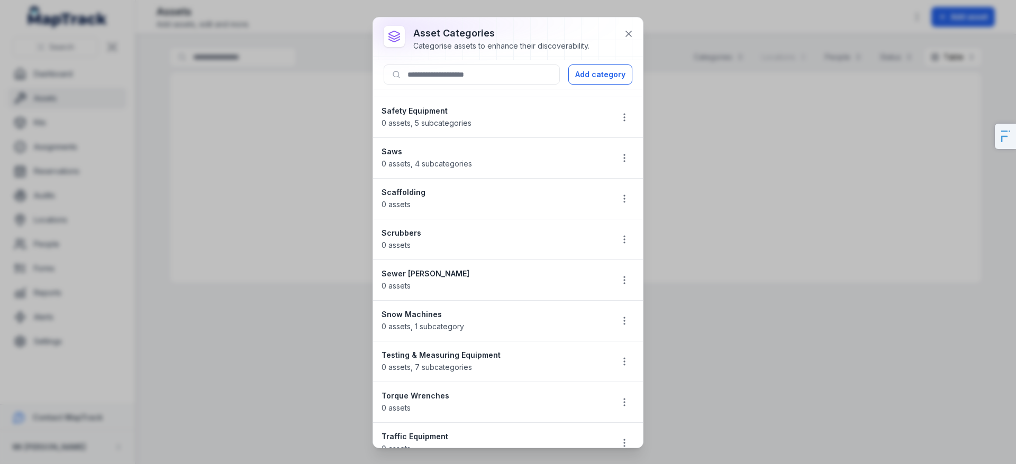
scroll to position [1066, 0]
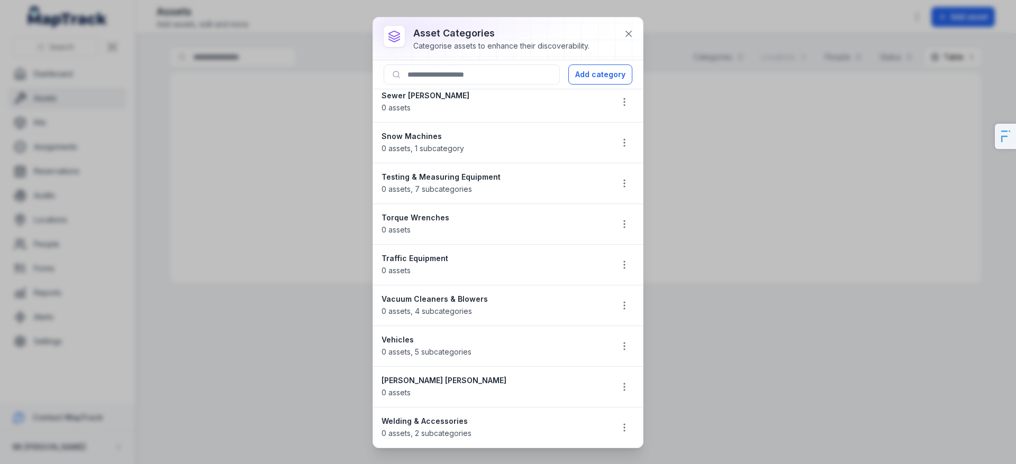
click at [627, 179] on li "Testing & Measuring Equipment 0 assets , 7 subcategories" at bounding box center [508, 183] width 270 height 41
click at [619, 187] on icon "button" at bounding box center [624, 183] width 11 height 11
click at [604, 255] on div "Delete" at bounding box center [563, 258] width 118 height 19
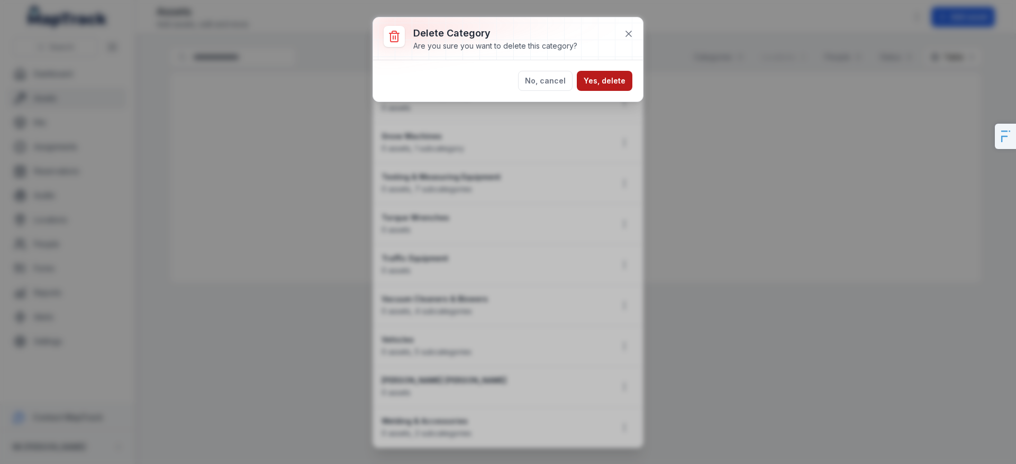
click at [618, 85] on button "Yes, delete" at bounding box center [605, 81] width 56 height 20
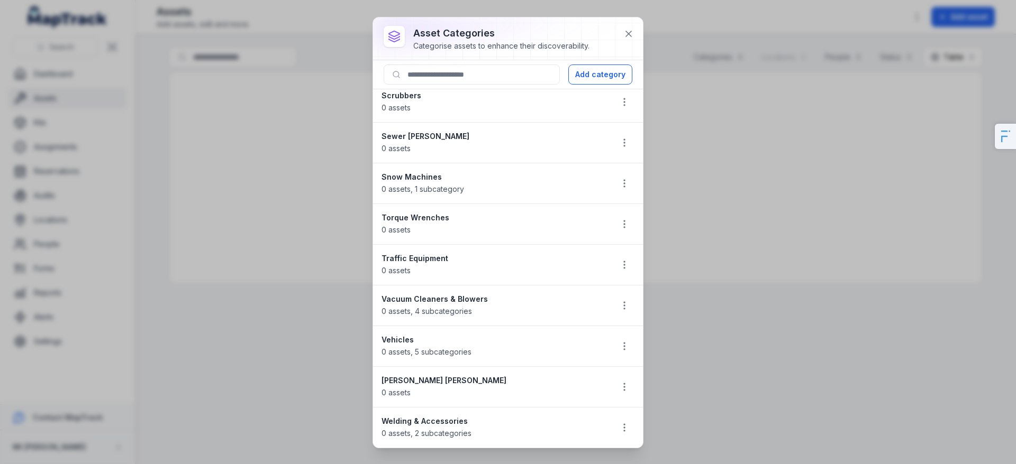
scroll to position [1025, 0]
click at [614, 394] on button "button" at bounding box center [624, 387] width 20 height 20
click at [575, 354] on div "Delete" at bounding box center [563, 359] width 118 height 19
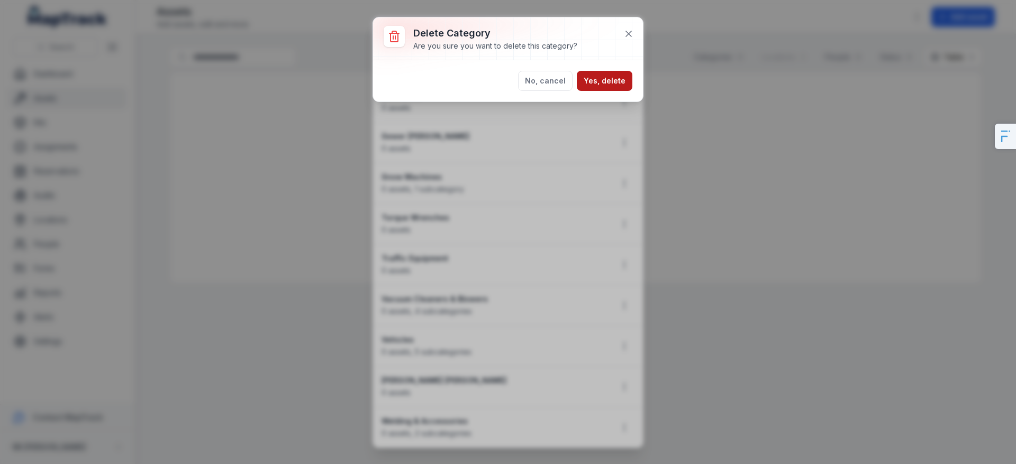
click at [611, 79] on button "Yes, delete" at bounding box center [605, 81] width 56 height 20
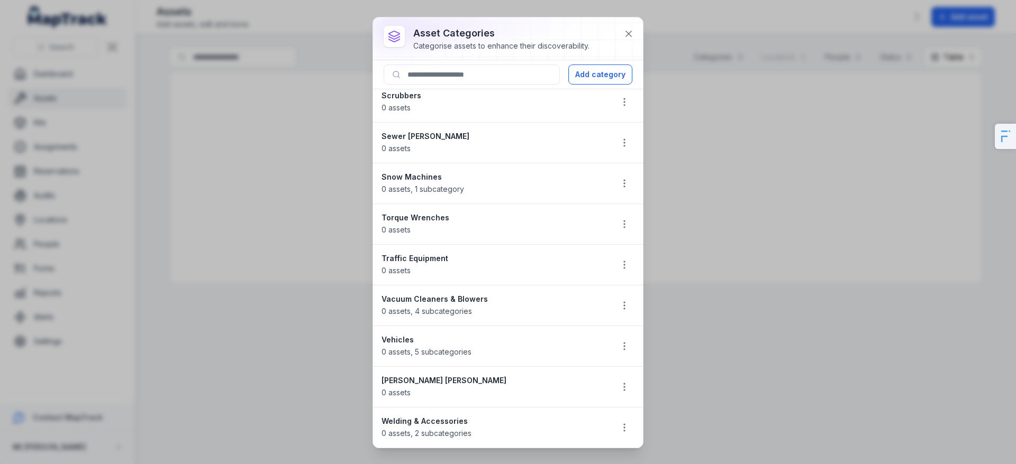
scroll to position [984, 0]
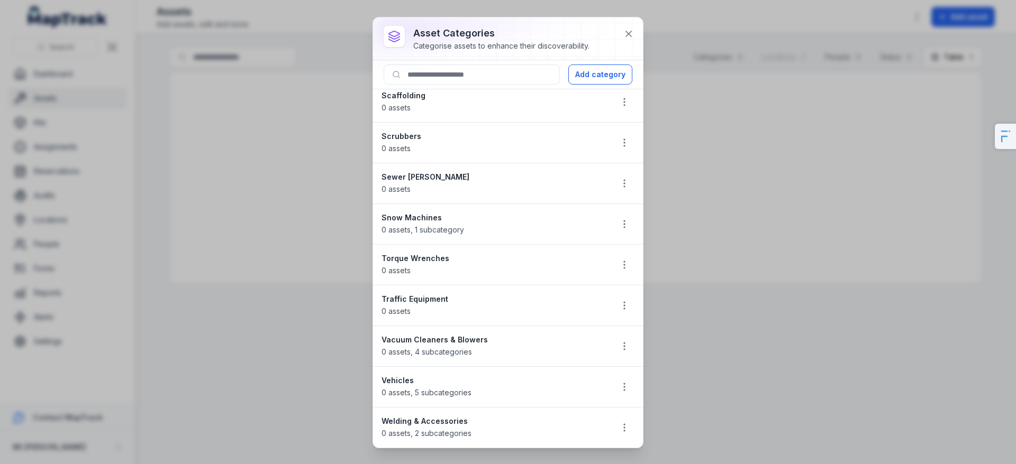
click at [243, 332] on div "asset categories Categorise assets to enhance their discoverability. Add catego…" at bounding box center [508, 232] width 1016 height 464
click at [634, 32] on button at bounding box center [628, 34] width 20 height 20
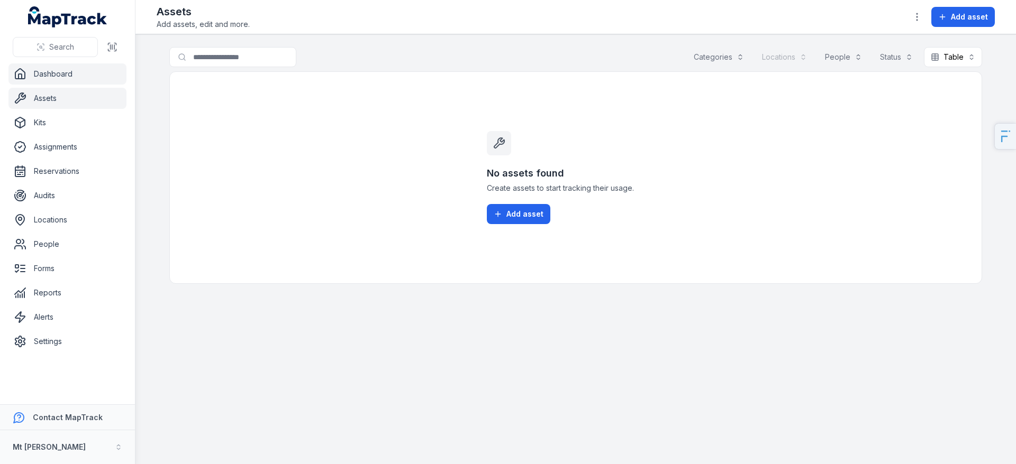
click at [44, 75] on link "Dashboard" at bounding box center [67, 73] width 118 height 21
